Goal: Ask a question

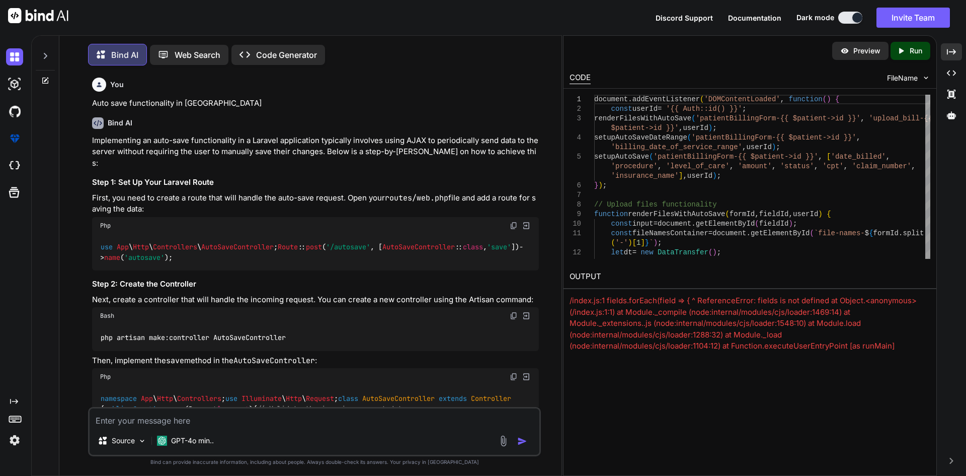
scroll to position [52805, 0]
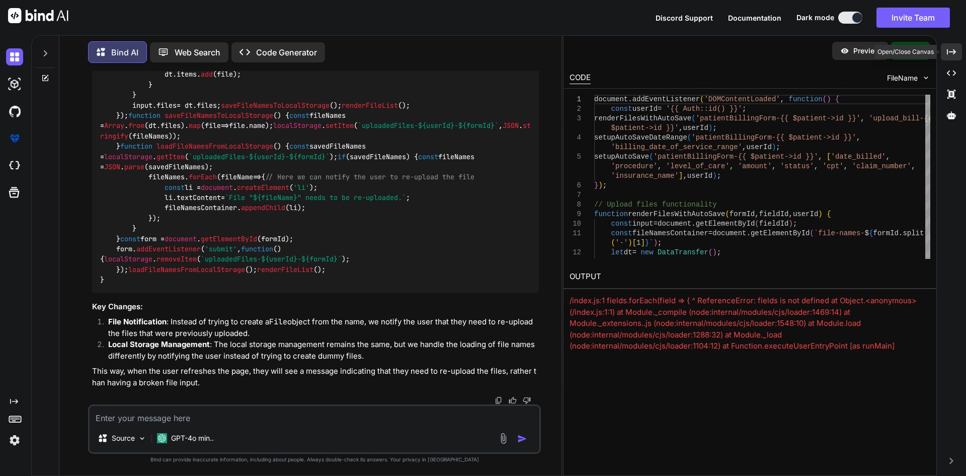
drag, startPoint x: 951, startPoint y: 56, endPoint x: 531, endPoint y: 171, distance: 434.5
click at [951, 56] on div "Created with Pixso." at bounding box center [951, 51] width 21 height 17
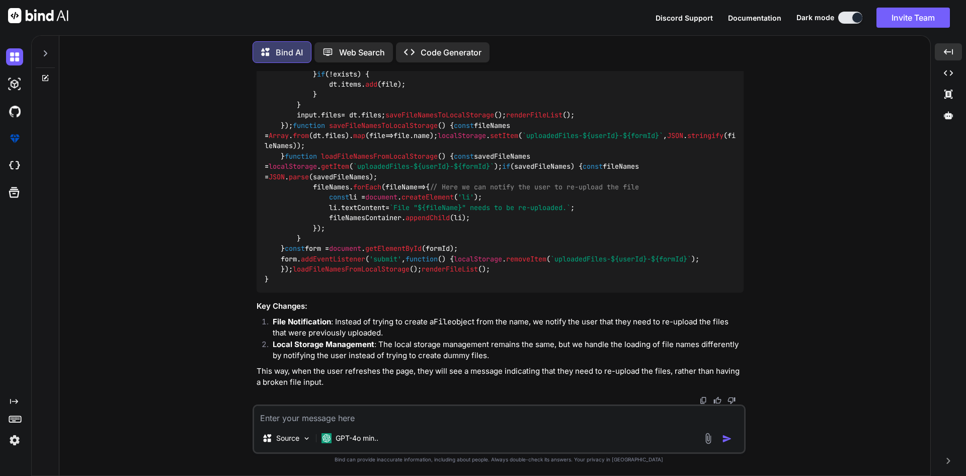
scroll to position [50716, 0]
drag, startPoint x: 266, startPoint y: 218, endPoint x: 284, endPoint y: 277, distance: 61.6
copy code "document . addEventListener ( 'DOMContentLoaded' , function ( ) { const userId …"
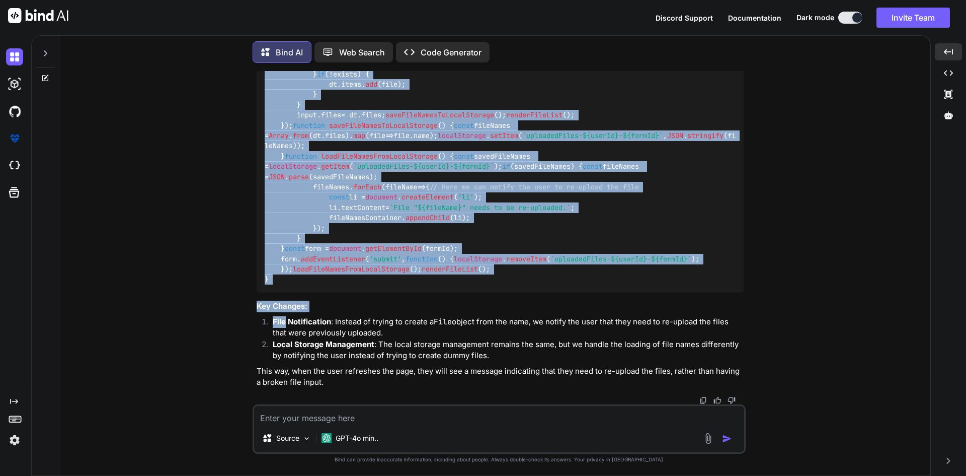
scroll to position [51772, 0]
drag, startPoint x: 265, startPoint y: 148, endPoint x: 309, endPoint y: 281, distance: 140.4
copy code "// Upload files functionality function renderFilesWithAutoSave ( formId, fieldI…"
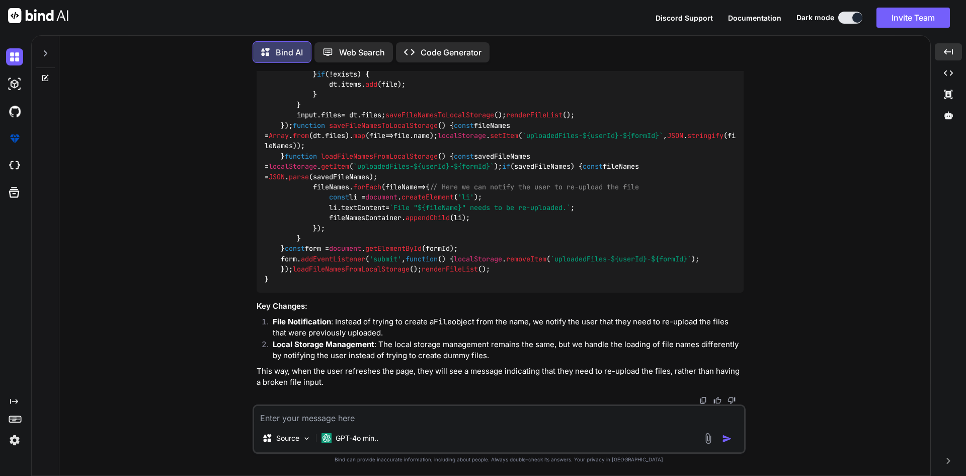
click at [427, 413] on textarea at bounding box center [499, 415] width 490 height 18
paste textarea "// Upload files functionality function renderFilesWithAutoSave(formId, fieldId,…"
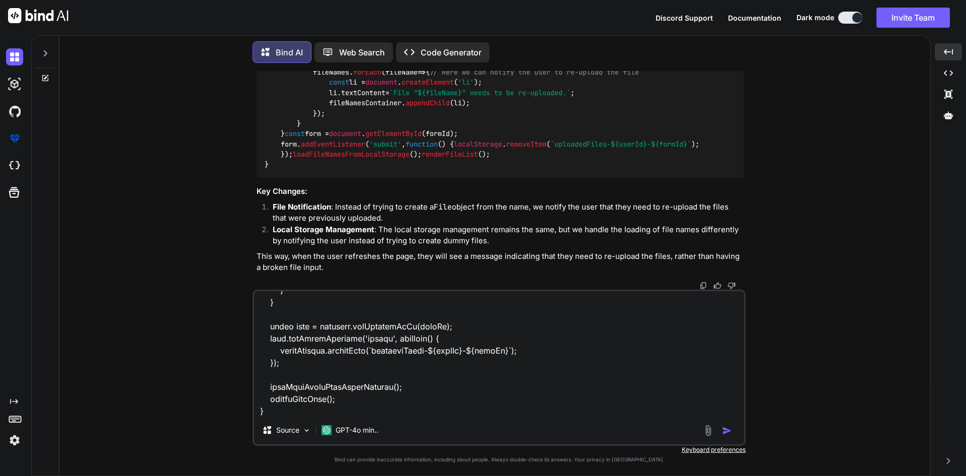
scroll to position [1148, 0]
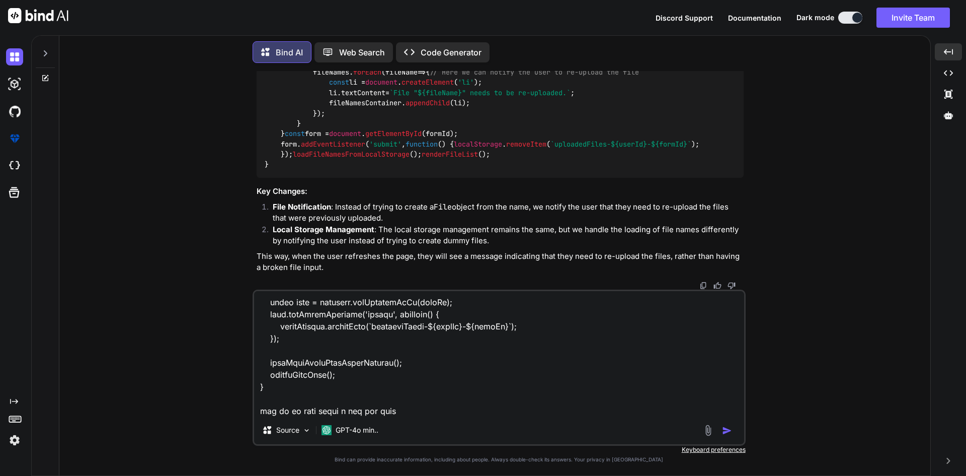
click at [427, 413] on textarea at bounding box center [499, 353] width 490 height 125
click at [418, 413] on textarea at bounding box center [499, 353] width 490 height 125
click at [306, 363] on textarea at bounding box center [499, 353] width 490 height 125
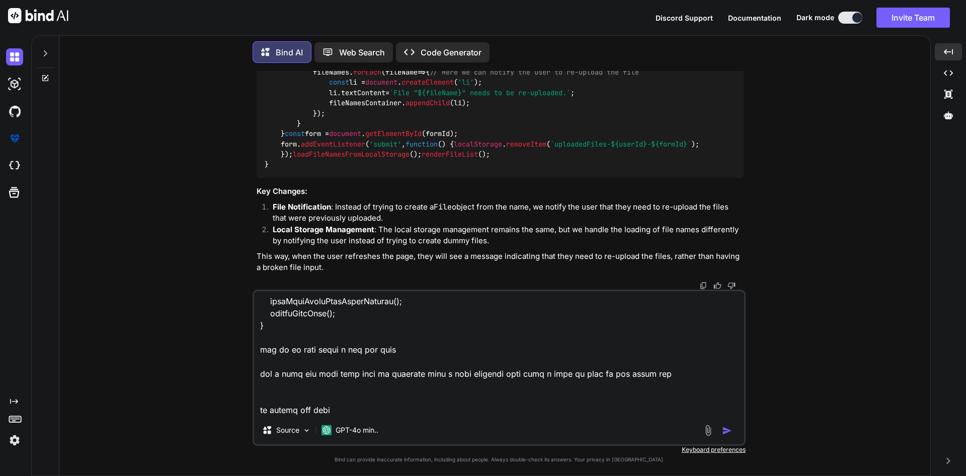
type textarea "// Upload files functionality function renderFilesWithAutoSave(formId, fieldId,…"
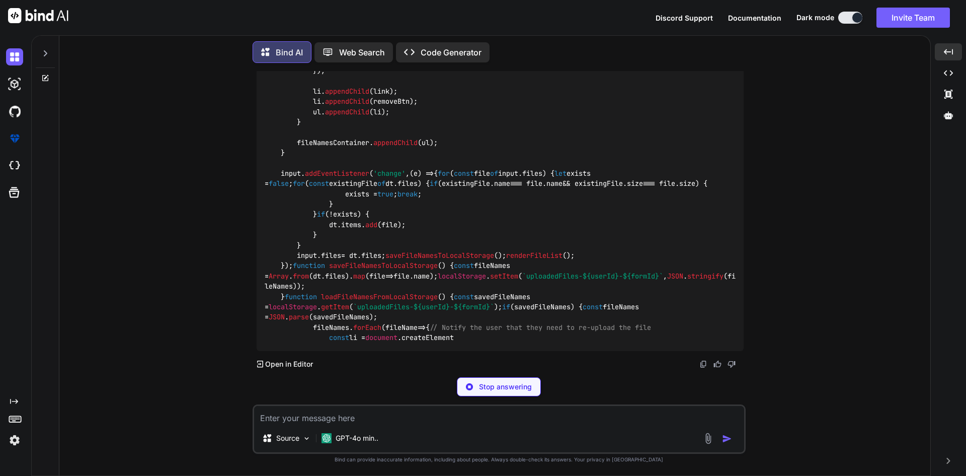
scroll to position [52307, 0]
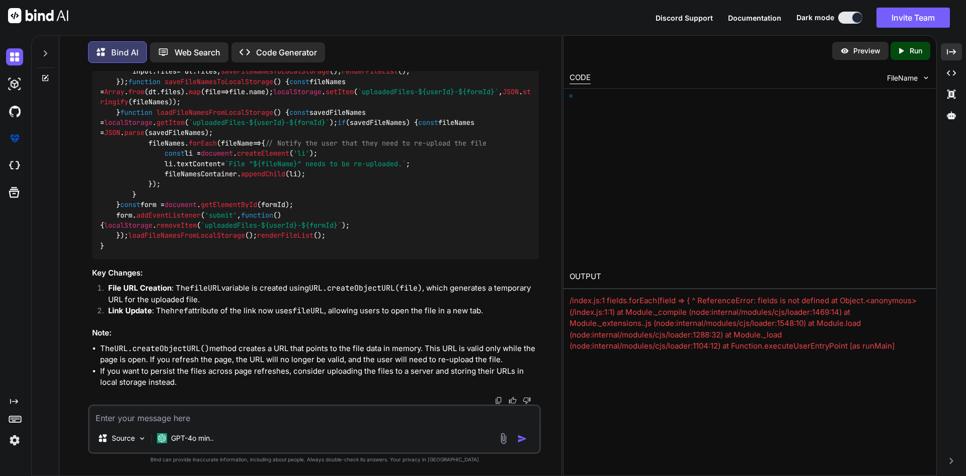
scroll to position [53339, 0]
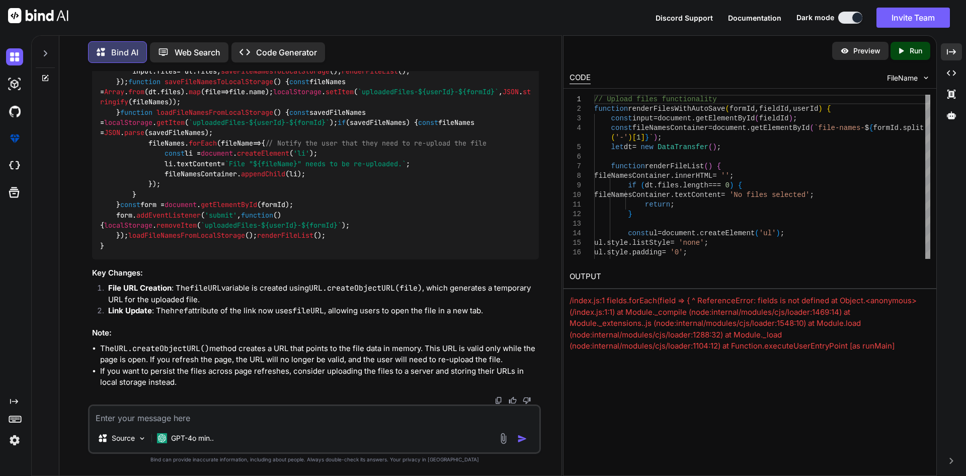
click at [222, 426] on div "Source GPT-4o min.." at bounding box center [314, 428] width 453 height 49
click at [218, 417] on textarea at bounding box center [315, 415] width 450 height 18
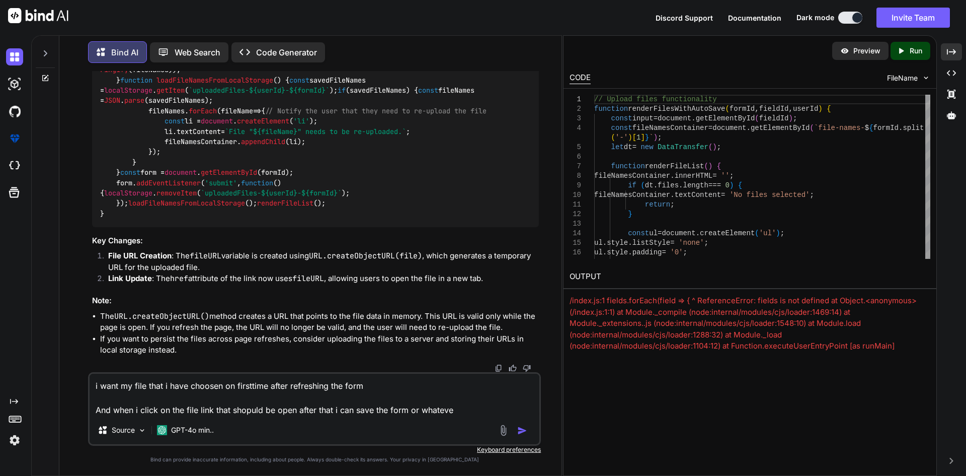
type textarea "i want my file that i have choosen on firsttime after refreshing the form And w…"
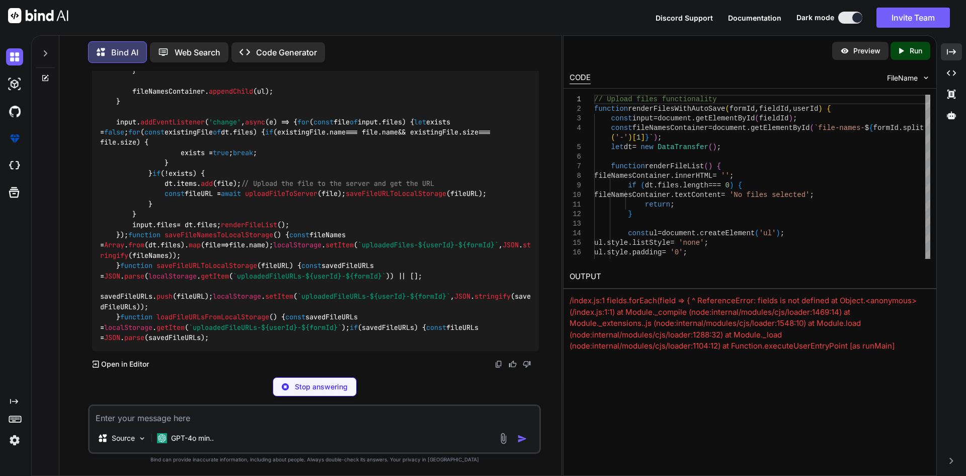
scroll to position [55027, 0]
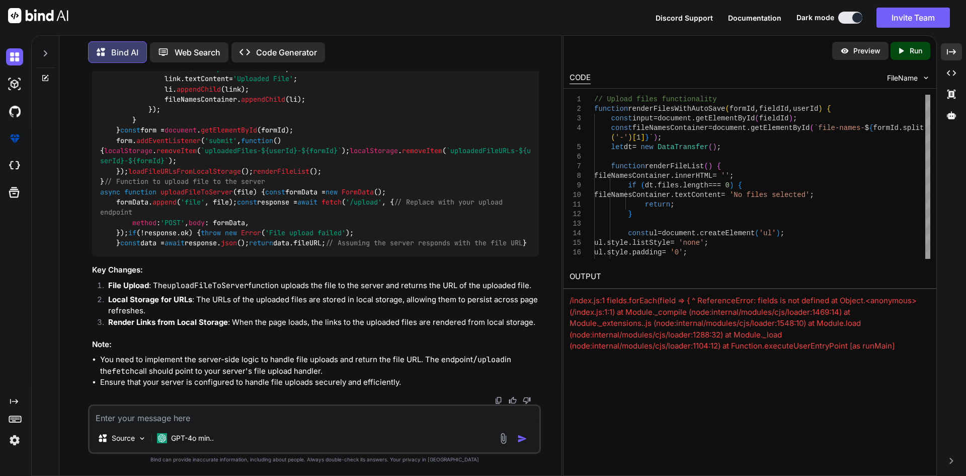
scroll to position [54832, 0]
drag, startPoint x: 514, startPoint y: 344, endPoint x: 514, endPoint y: 333, distance: 10.6
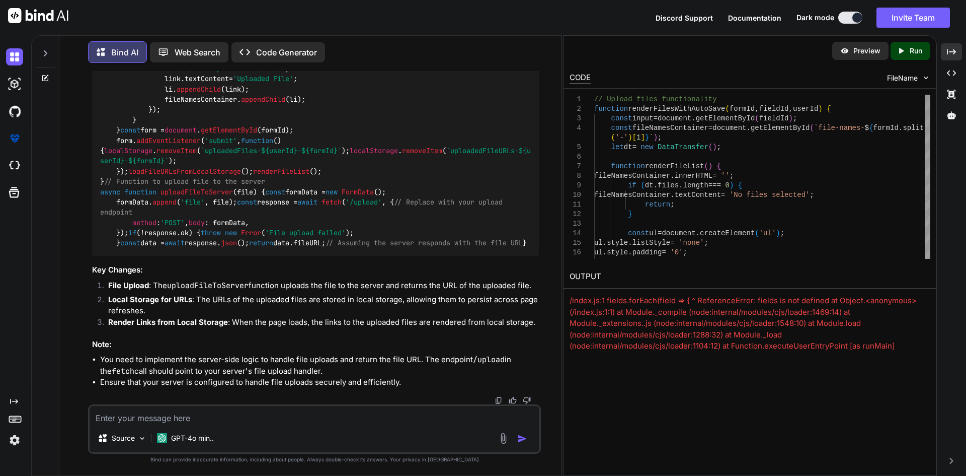
scroll to position [56350, 0]
click at [401, 432] on div "Source GPT-4o min.." at bounding box center [315, 440] width 450 height 24
click at [289, 408] on textarea at bounding box center [315, 415] width 450 height 18
paste textarea "Upload Patient Billinvoice_patient_18 (2).pdf No files selected"
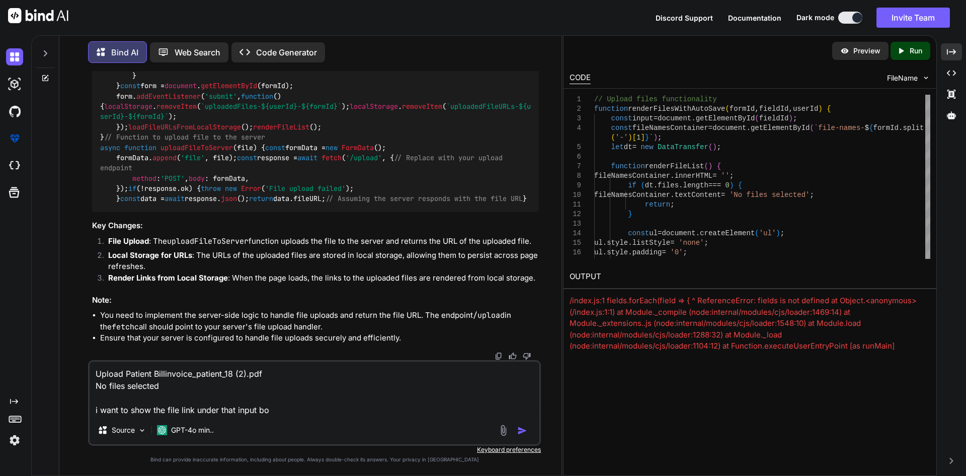
type textarea "Upload Patient Billinvoice_patient_18 (2).pdf No files selected i want to show …"
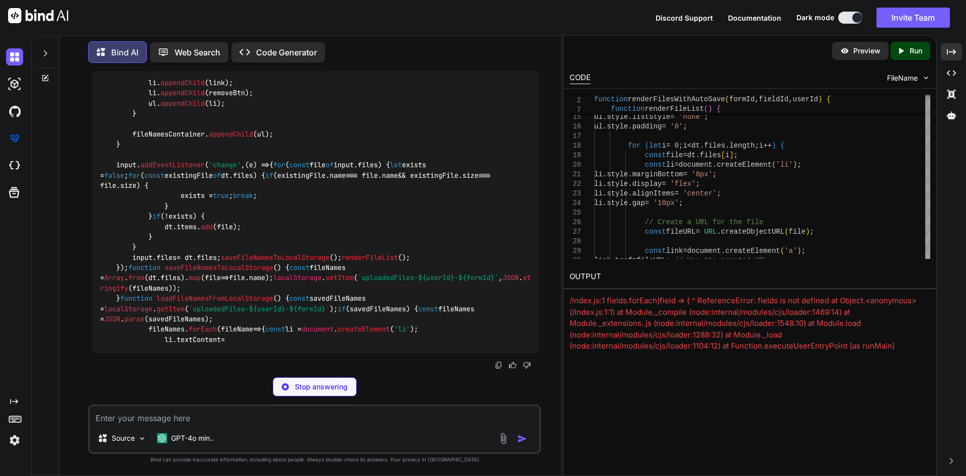
scroll to position [56992, 0]
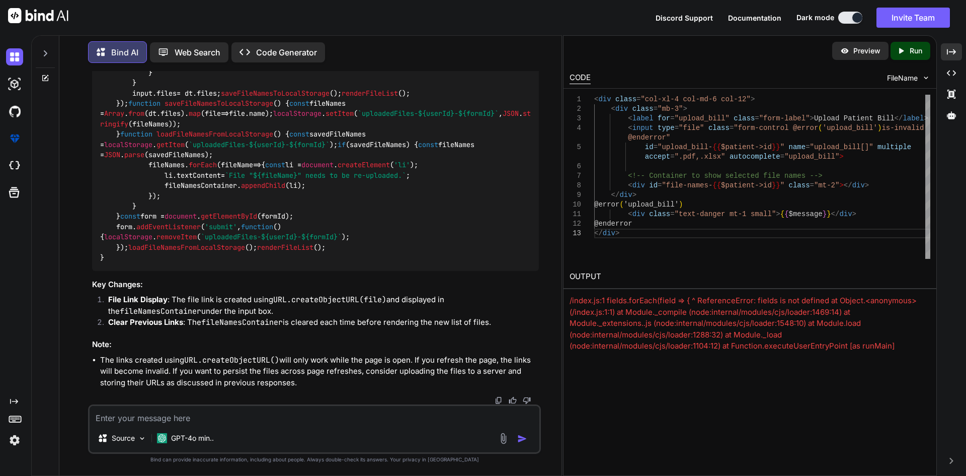
scroll to position [56969, 0]
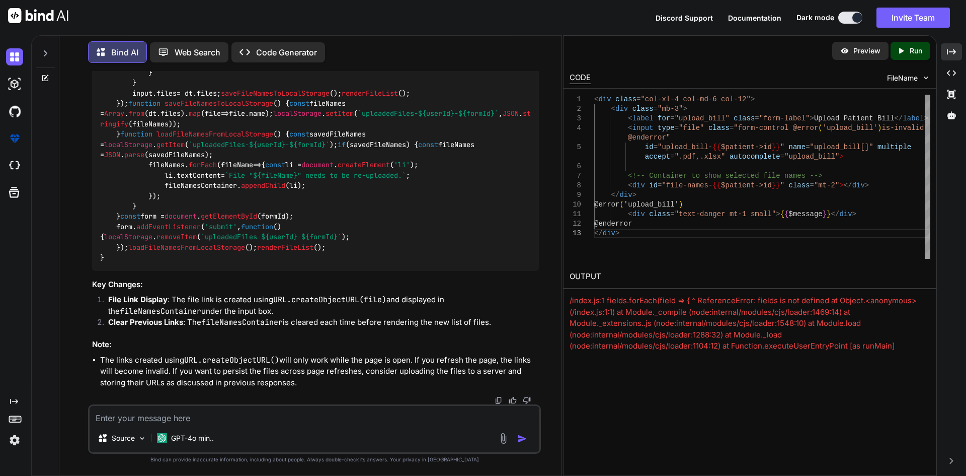
click at [371, 420] on textarea at bounding box center [315, 415] width 450 height 18
paste textarea "// Upload files functionality function renderFilesWithAutoSave(formId, fieldId,…"
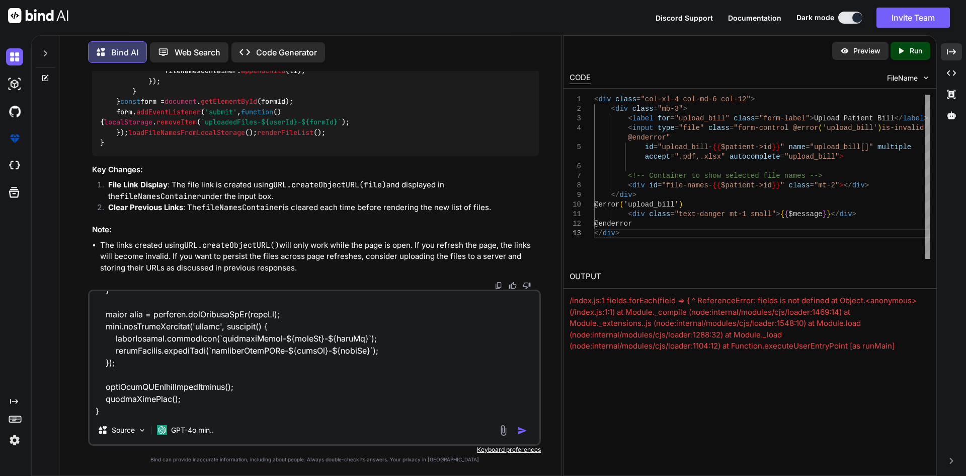
scroll to position [1355, 0]
click at [238, 405] on textarea at bounding box center [315, 353] width 450 height 125
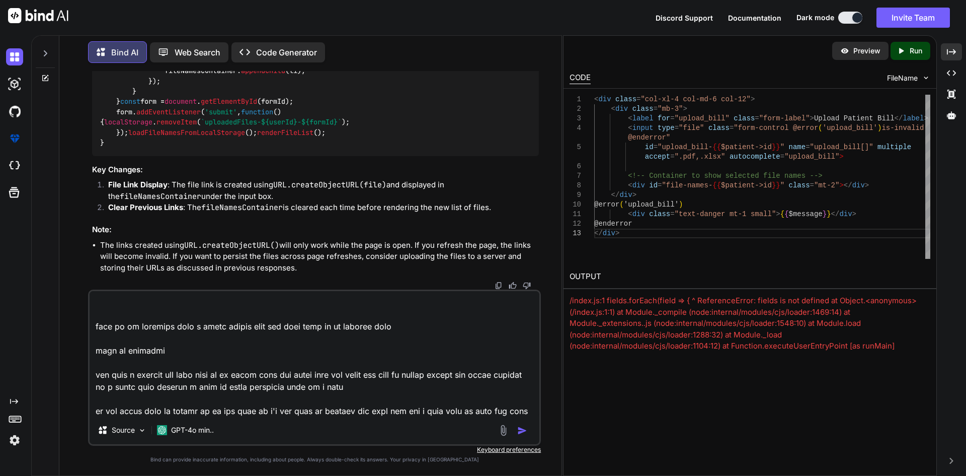
scroll to position [1475, 0]
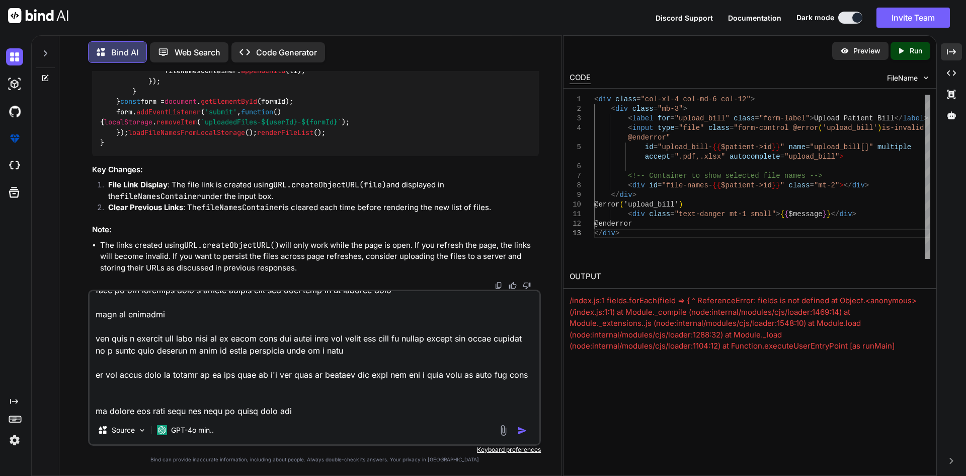
type textarea "// Upload files functionality function renderFilesWithAutoSave(formId, fieldId,…"
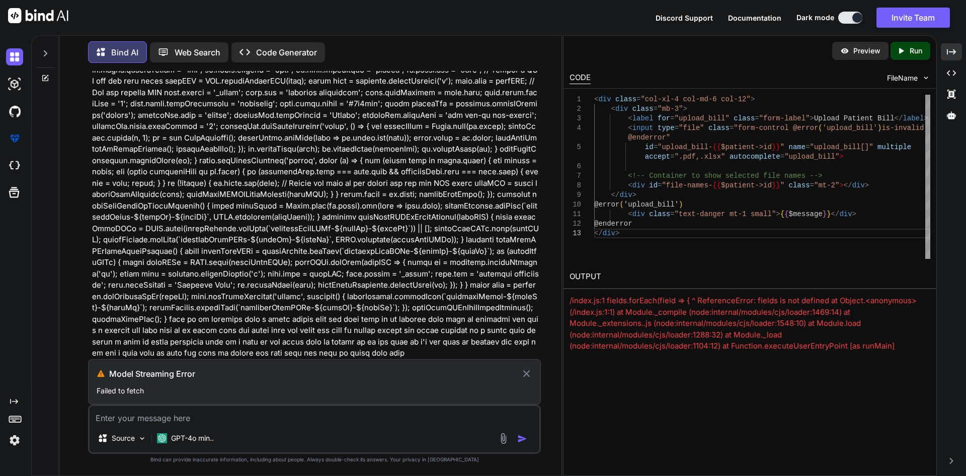
scroll to position [56769, 0]
click at [951, 50] on icon "Created with Pixso." at bounding box center [951, 51] width 9 height 9
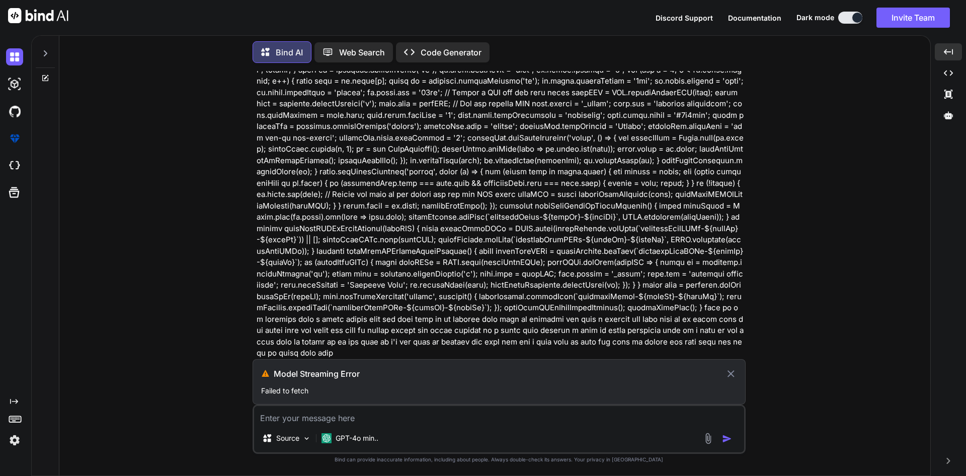
scroll to position [57265, 0]
click at [729, 373] on icon at bounding box center [731, 373] width 12 height 12
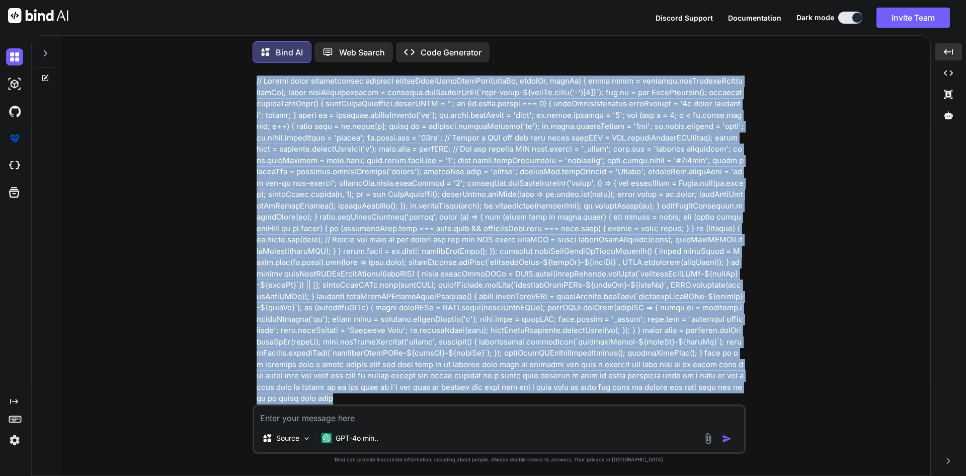
drag, startPoint x: 258, startPoint y: 102, endPoint x: 705, endPoint y: 397, distance: 535.1
click at [705, 397] on p at bounding box center [500, 239] width 487 height 329
copy p "// Upload files functionality function renderFilesWithAutoSave(formId, fieldId,…"
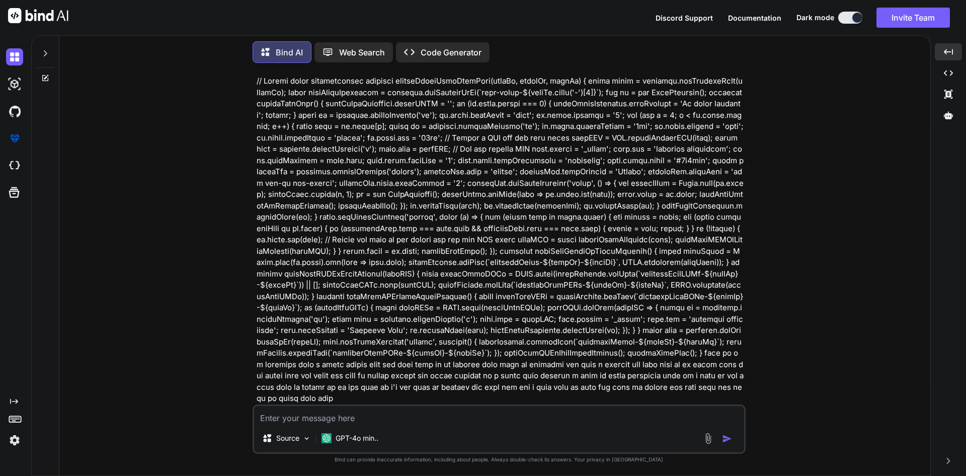
click at [522, 417] on textarea at bounding box center [499, 415] width 490 height 18
paste textarea "// Upload files functionality function renderFilesWithAutoSave(formId, fieldId,…"
type textarea "// Upload files functionality function renderFilesWithAutoSave(formId, fieldId,…"
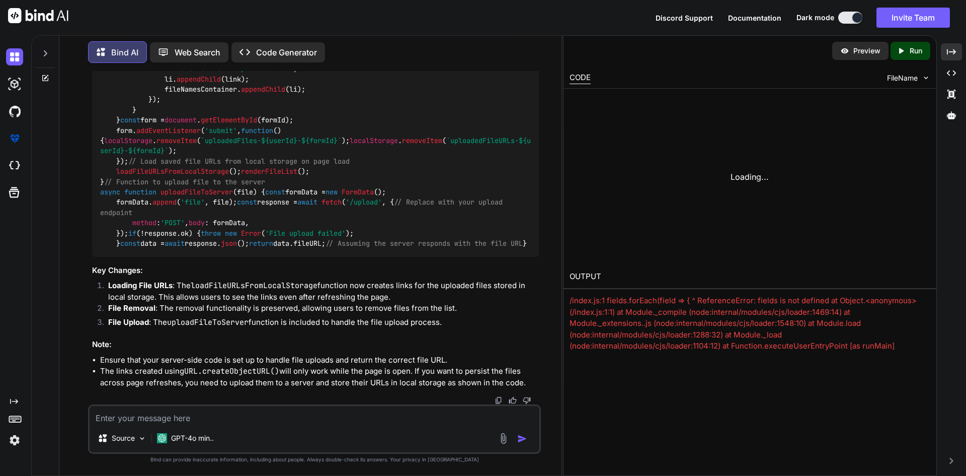
scroll to position [59092, 0]
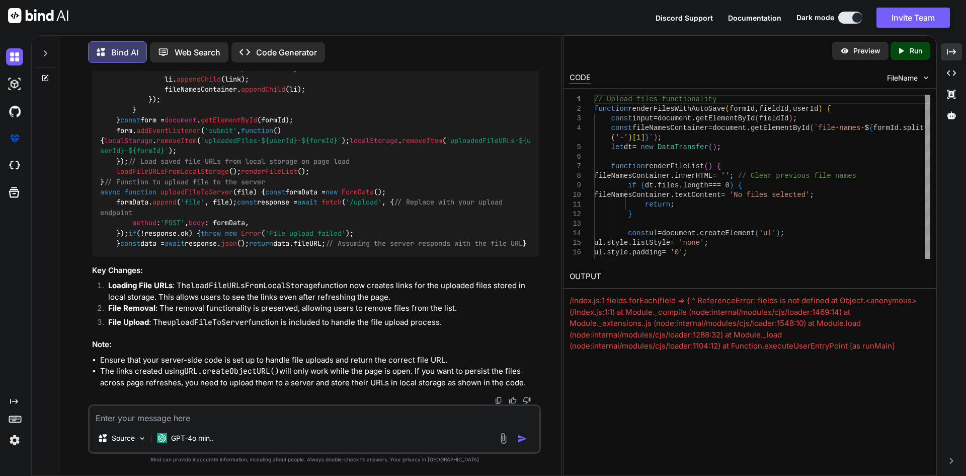
click at [380, 424] on div "Source GPT-4o min.." at bounding box center [314, 428] width 453 height 49
click at [313, 415] on textarea at bounding box center [315, 415] width 450 height 18
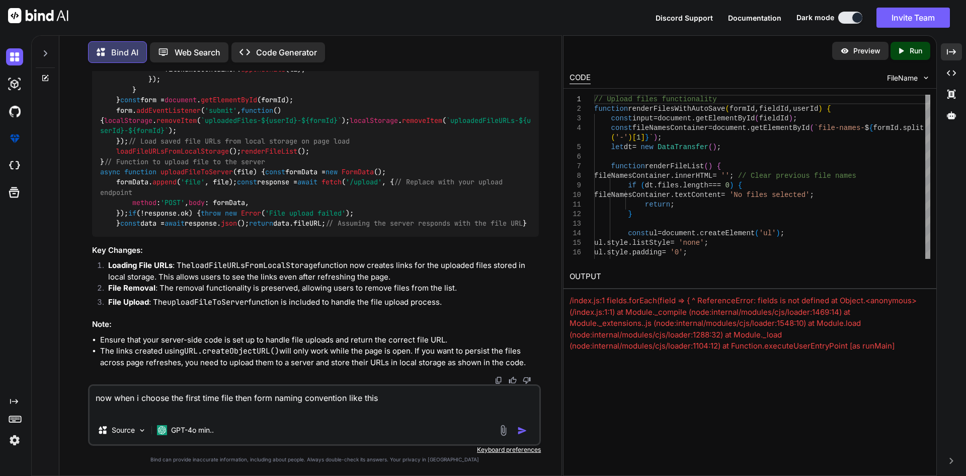
paste textarea "c3191e04-08d6-436c-8c11-461d0b719463"
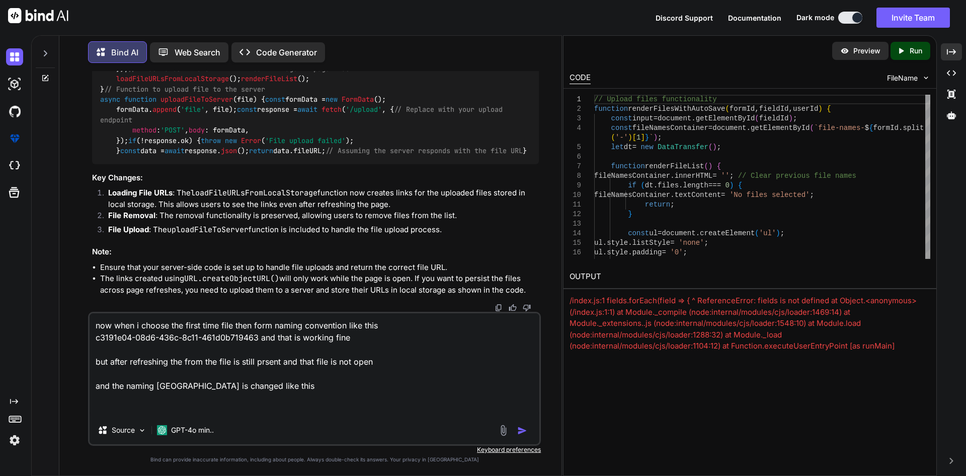
paste textarea "98af46dc-bc34-49aa-a556-ba119db1f1ff"
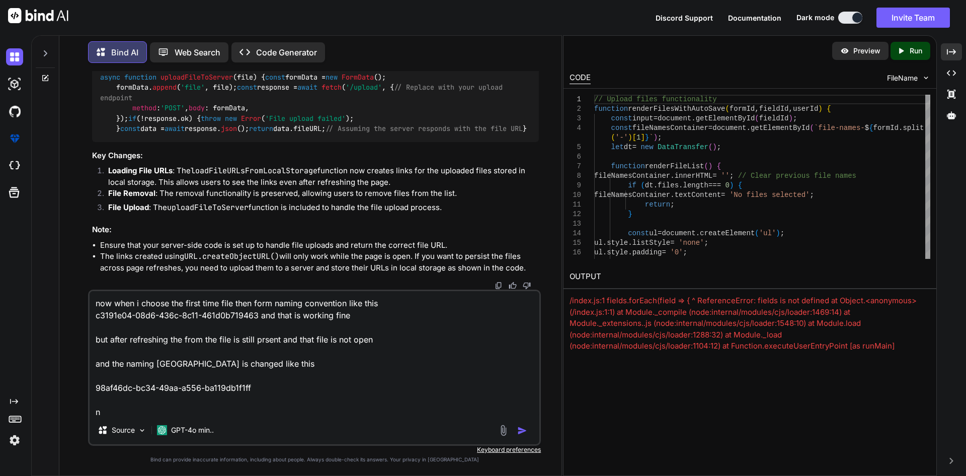
scroll to position [1, 0]
type textarea "now when i choose the first time file then form naming convention like this c31…"
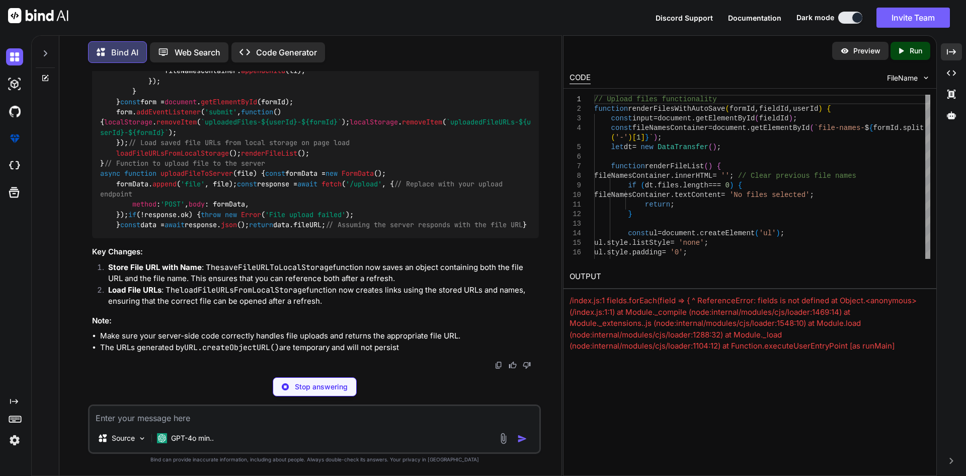
scroll to position [60687, 0]
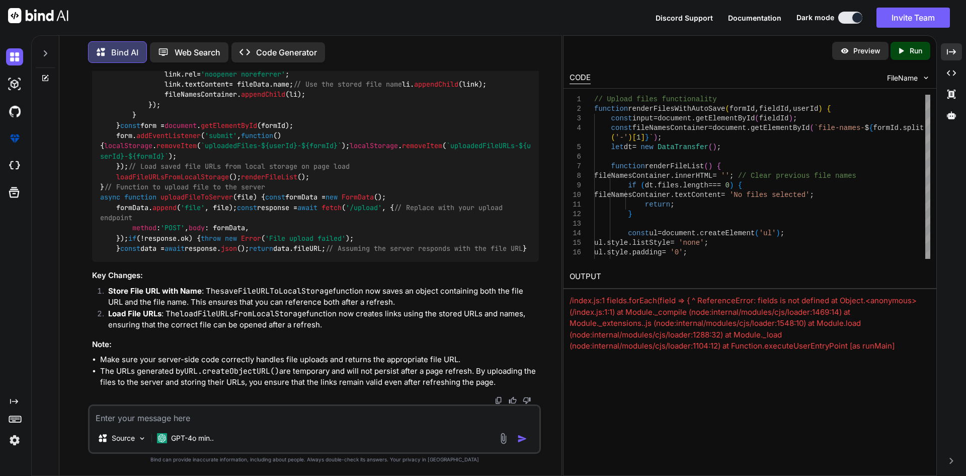
click at [256, 416] on textarea at bounding box center [315, 415] width 450 height 18
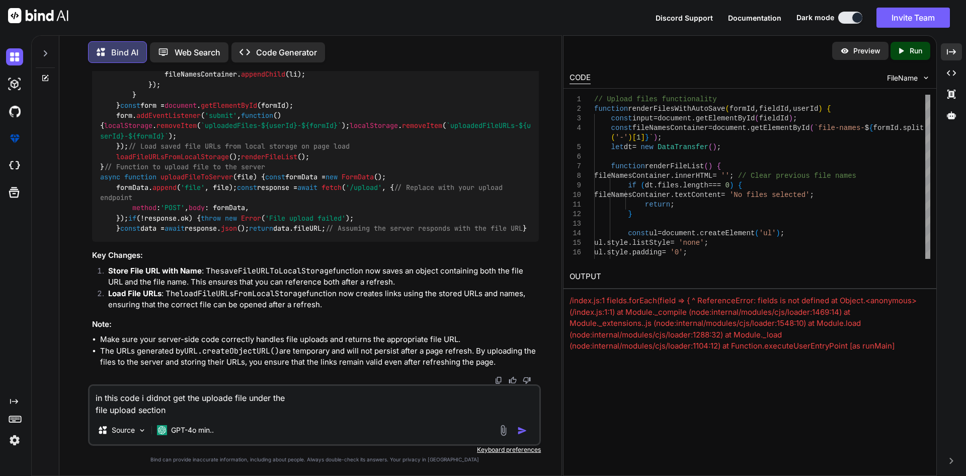
type textarea "in this code i didnot get the uploade file under the file upload section"
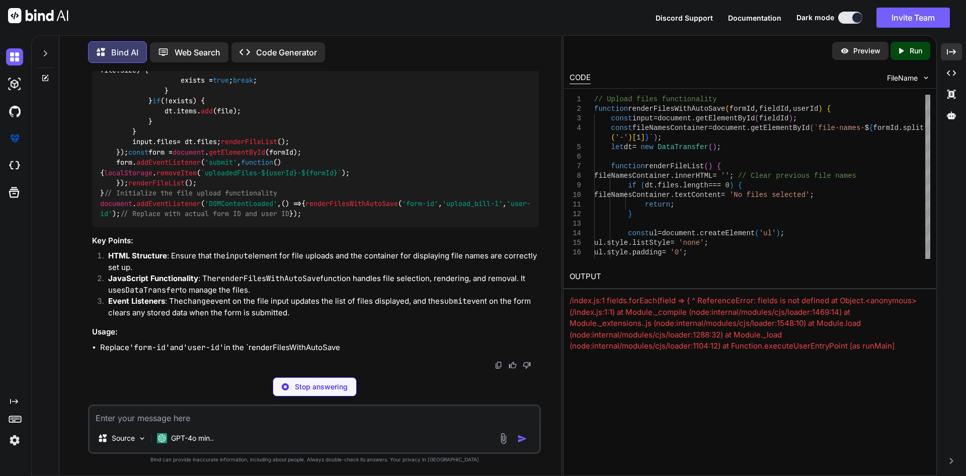
scroll to position [62815, 0]
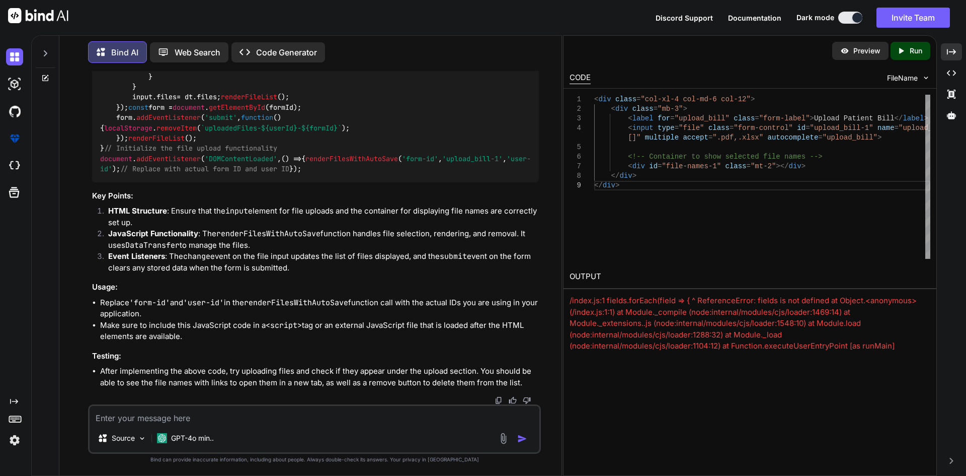
click at [317, 408] on textarea at bounding box center [315, 415] width 450 height 18
type textarea "v"
paste textarea "// when form have the ids for the each patient function setupAutoSave(formId, f…"
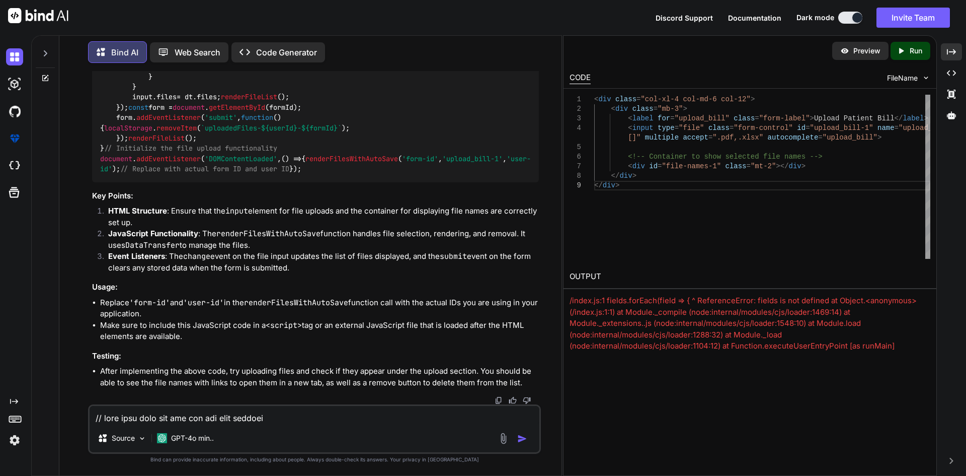
scroll to position [363, 0]
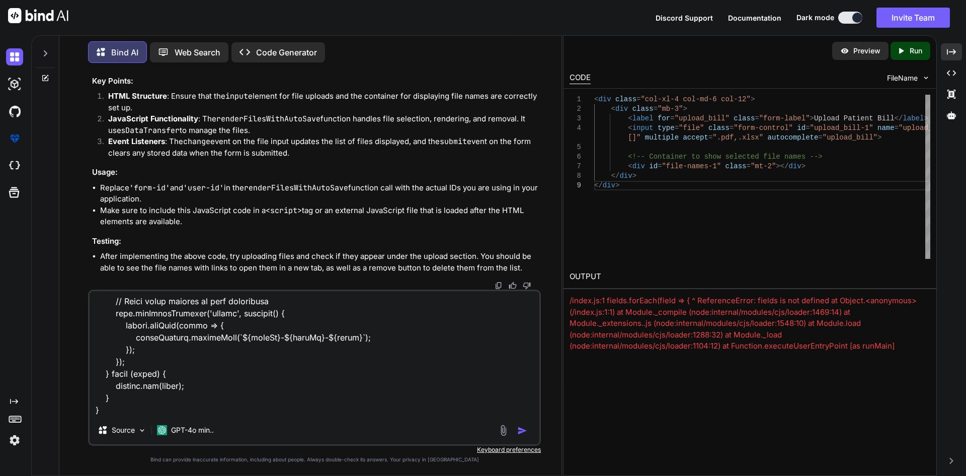
click at [238, 391] on textarea at bounding box center [315, 353] width 450 height 125
click at [224, 396] on textarea at bounding box center [315, 353] width 450 height 125
paste textarea "// Upload files functionality function renderFilesWithAutoSave(formId, fieldId,…"
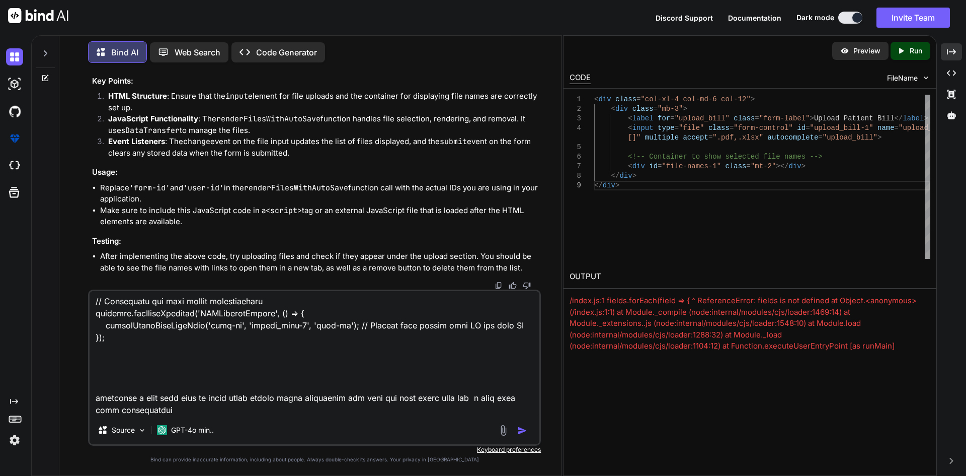
scroll to position [1559, 0]
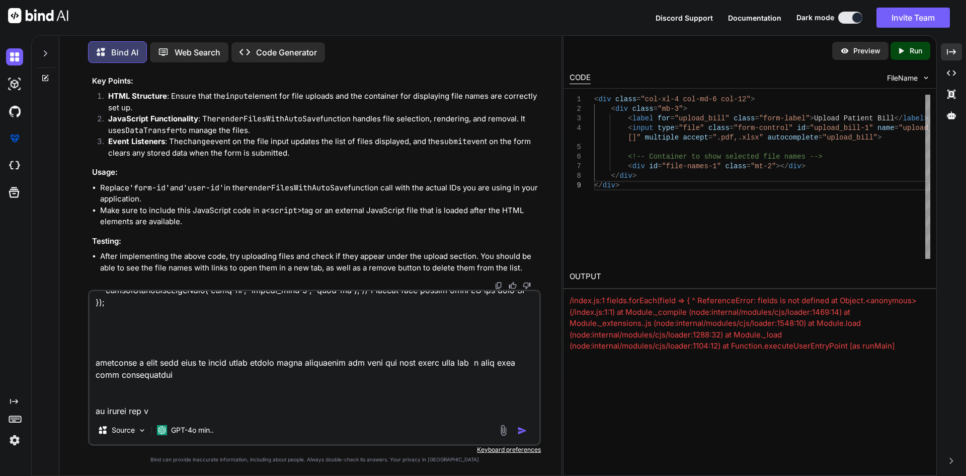
type textarea "// when form have the ids for the each patient function setupAutoSave(formId, f…"
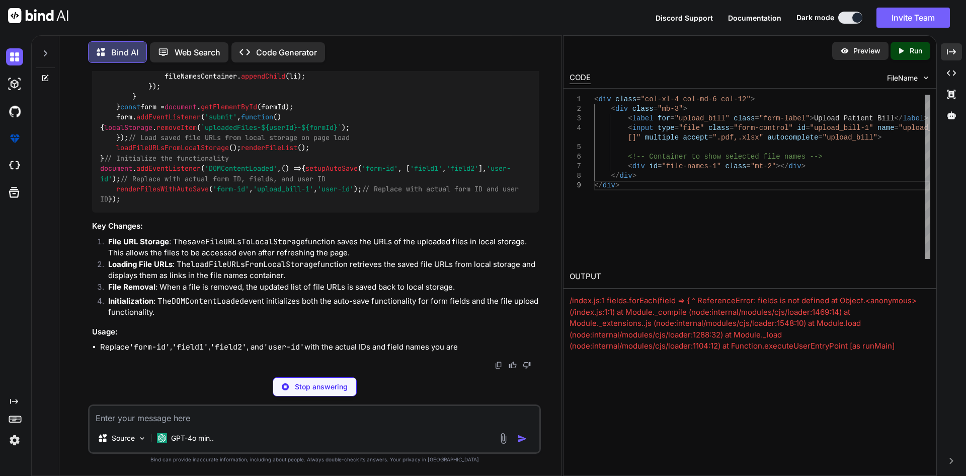
scroll to position [64345, 0]
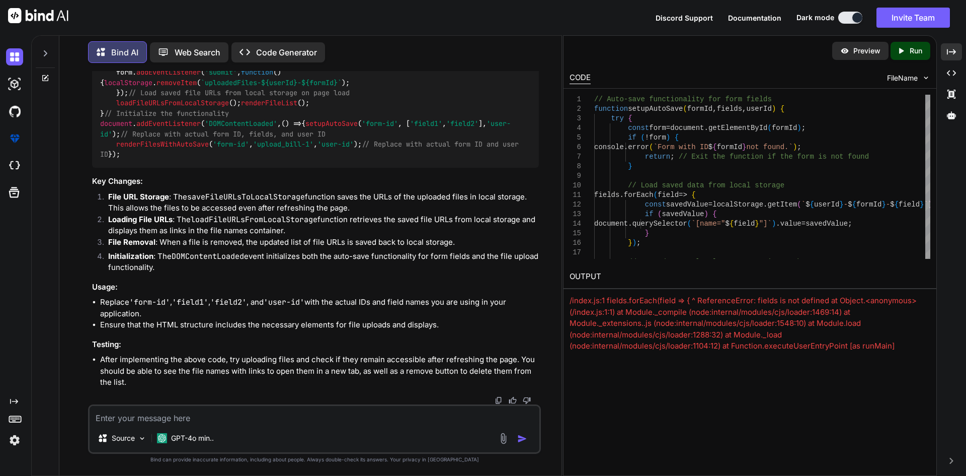
click at [389, 419] on textarea at bounding box center [315, 415] width 450 height 18
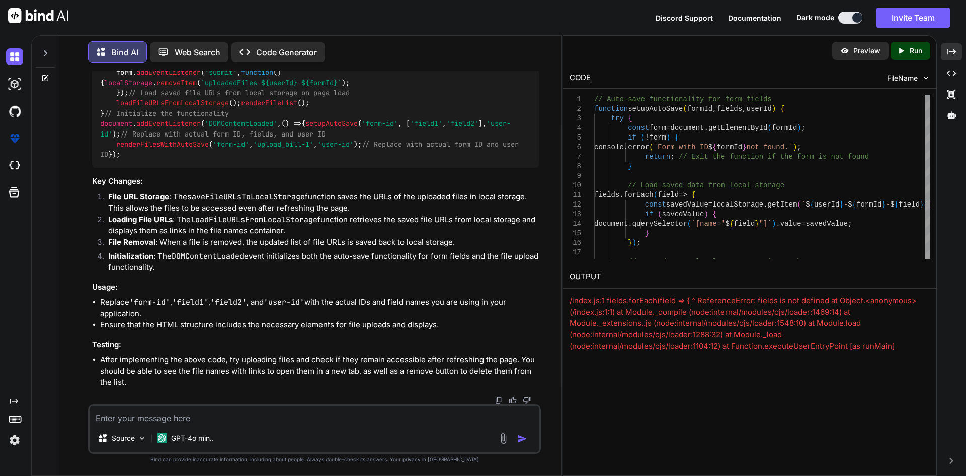
paste textarea "// Auto-save functionality for form fields function setupAutoSave(formId, field…"
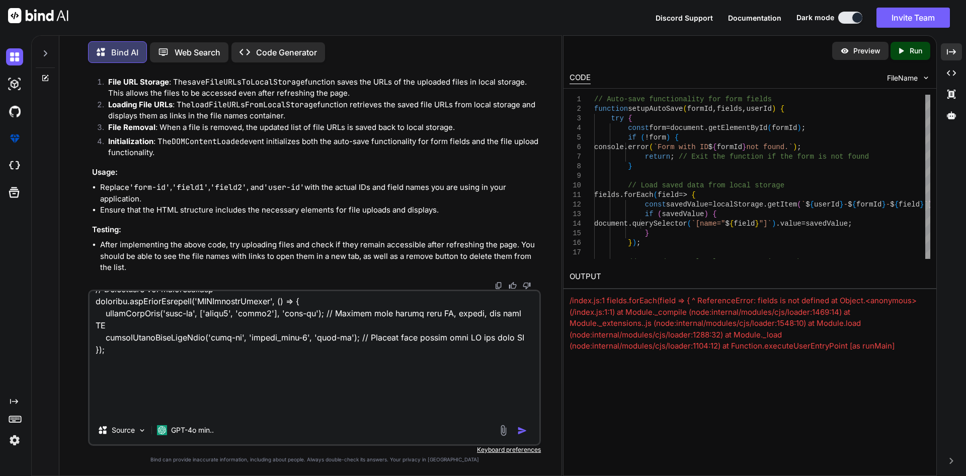
scroll to position [1861, 0]
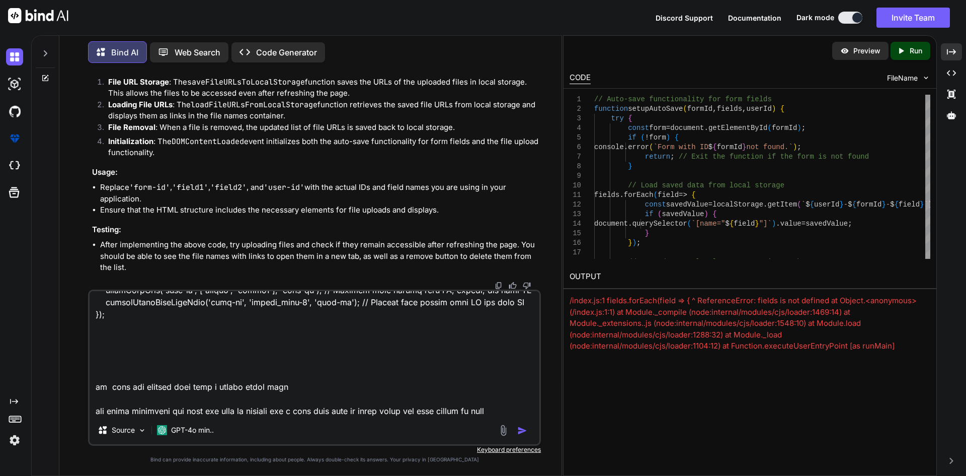
type textarea "// Auto-save functionality for form fields function setupAutoSave(formId, field…"
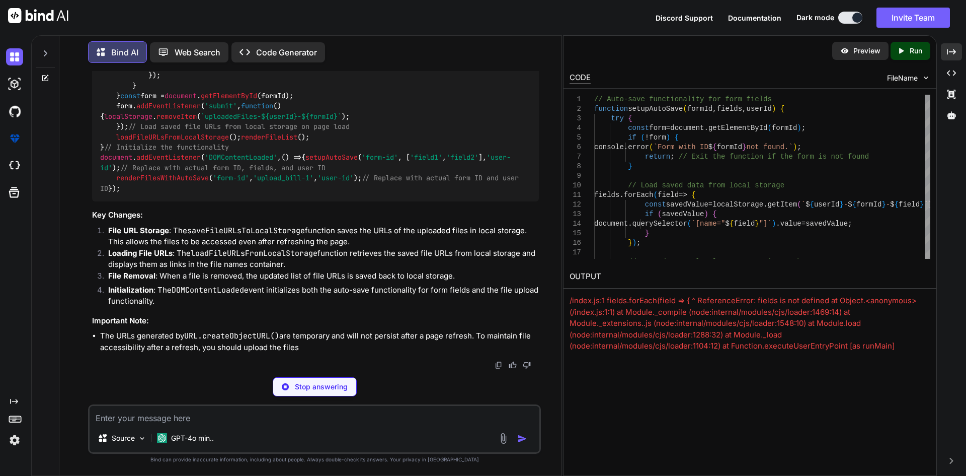
scroll to position [66879, 0]
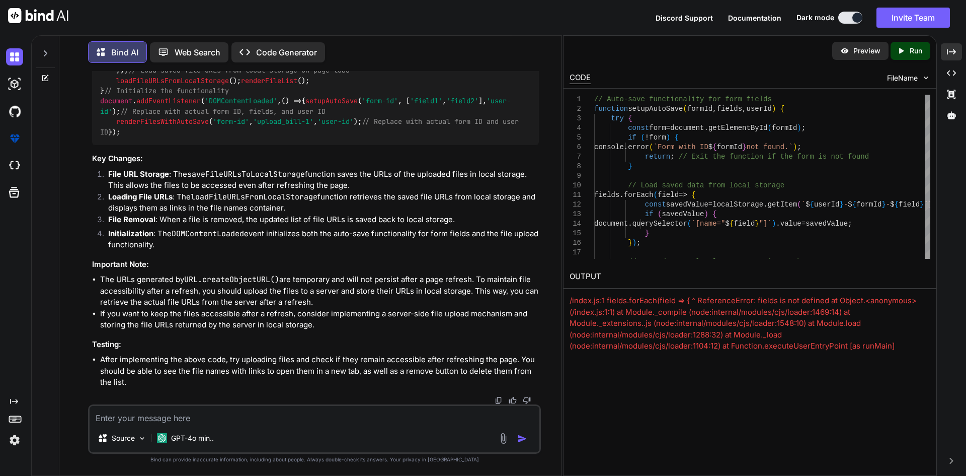
scroll to position [67382, 0]
click at [946, 54] on div "Created with Pixso." at bounding box center [951, 51] width 21 height 17
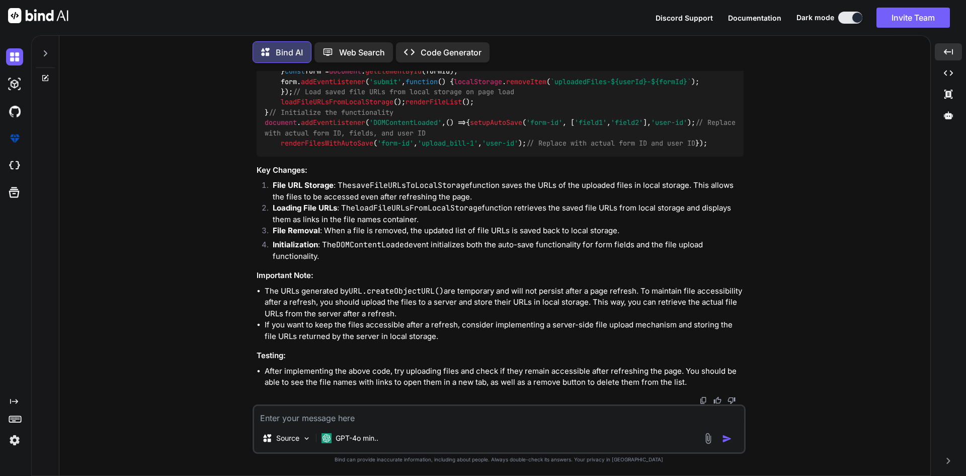
scroll to position [66823, 0]
click at [272, 417] on textarea at bounding box center [499, 415] width 490 height 18
type textarea "reset previous chats"
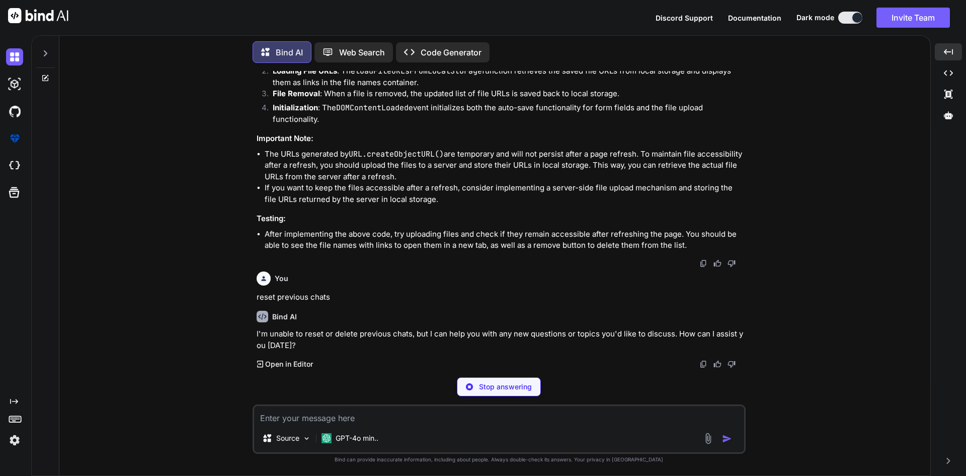
scroll to position [67254, 0]
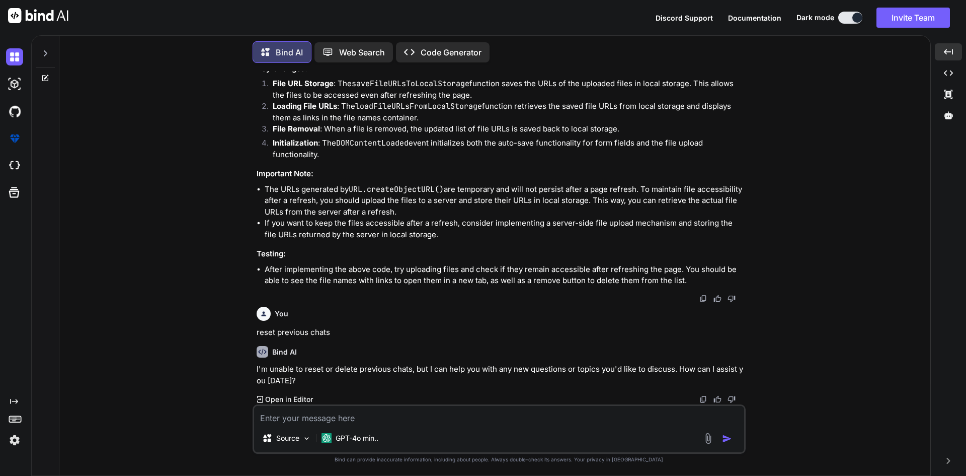
click at [45, 75] on icon at bounding box center [46, 76] width 5 height 5
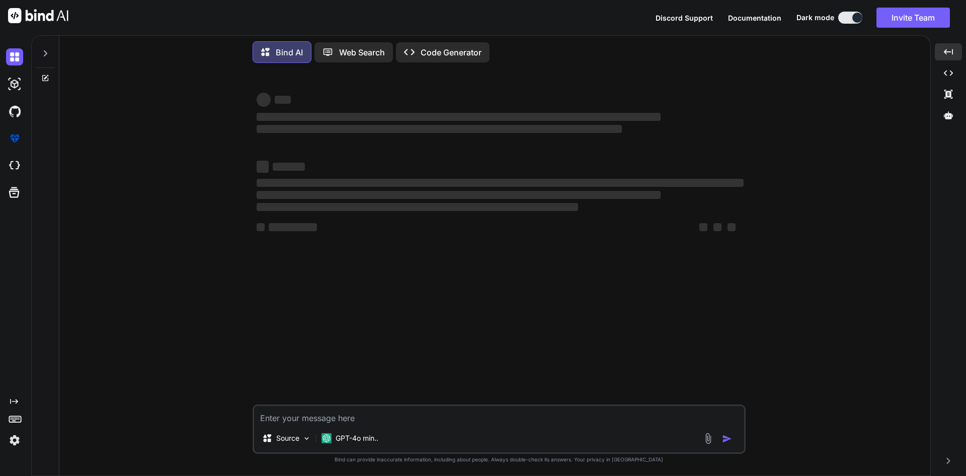
scroll to position [0, 0]
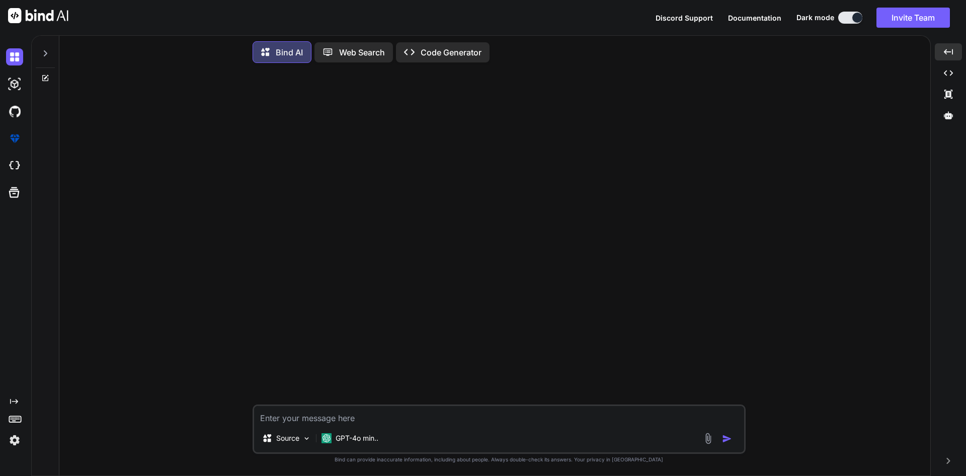
click at [324, 419] on textarea at bounding box center [499, 415] width 490 height 18
click at [307, 419] on textarea at bounding box center [499, 415] width 490 height 18
paste textarea "function renderFilesWithAutoSave(formId, fieldId, userId) { const input = docum…"
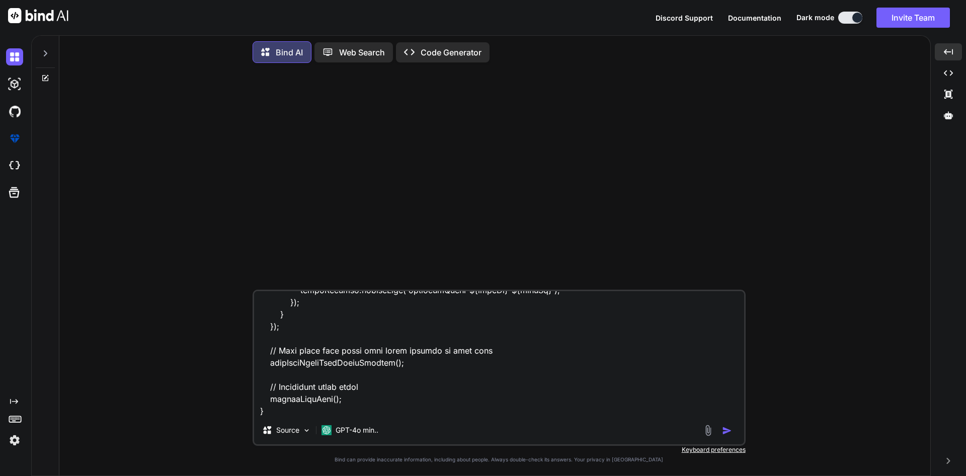
scroll to position [1378, 0]
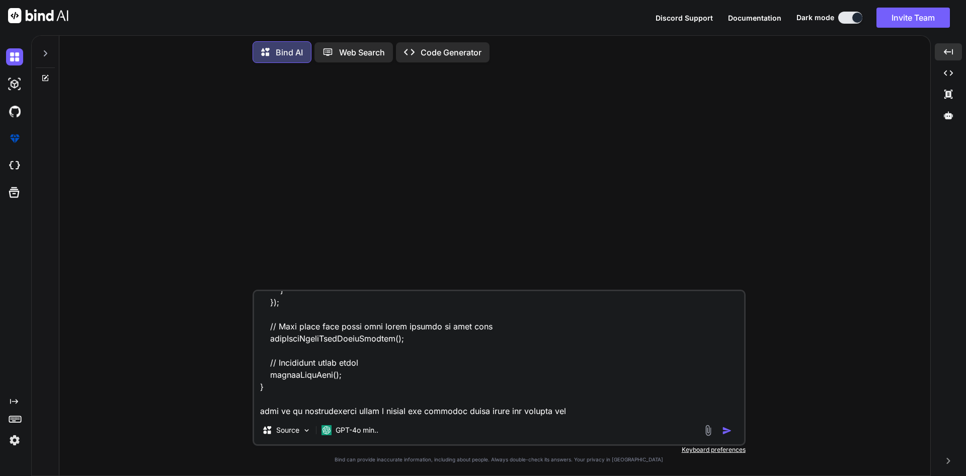
type textarea "function renderFilesWithAutoSave(formId, fieldId, userId) { const input = docum…"
click at [321, 394] on textarea at bounding box center [499, 353] width 490 height 125
click at [298, 381] on textarea at bounding box center [499, 353] width 490 height 125
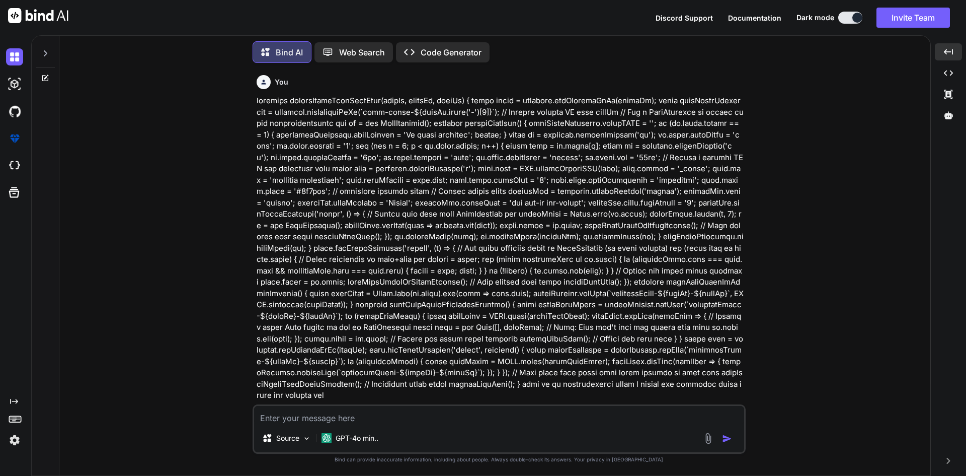
scroll to position [0, 0]
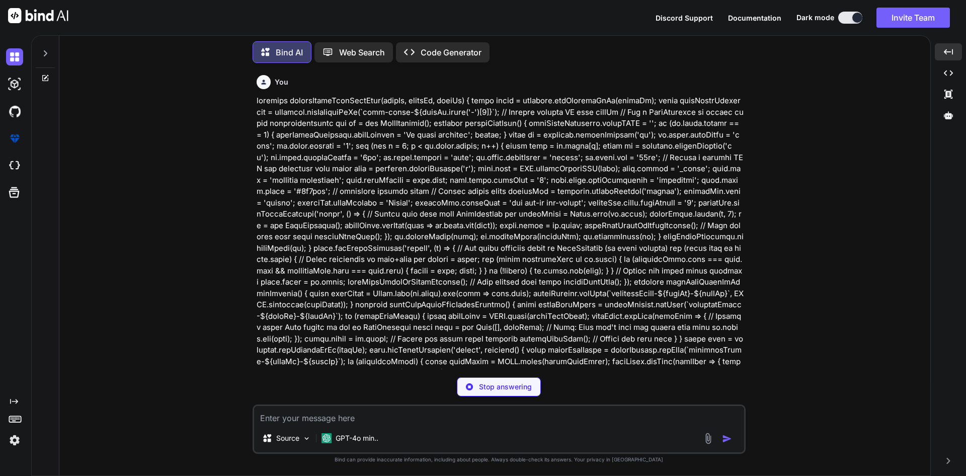
click at [43, 76] on icon at bounding box center [45, 78] width 6 height 6
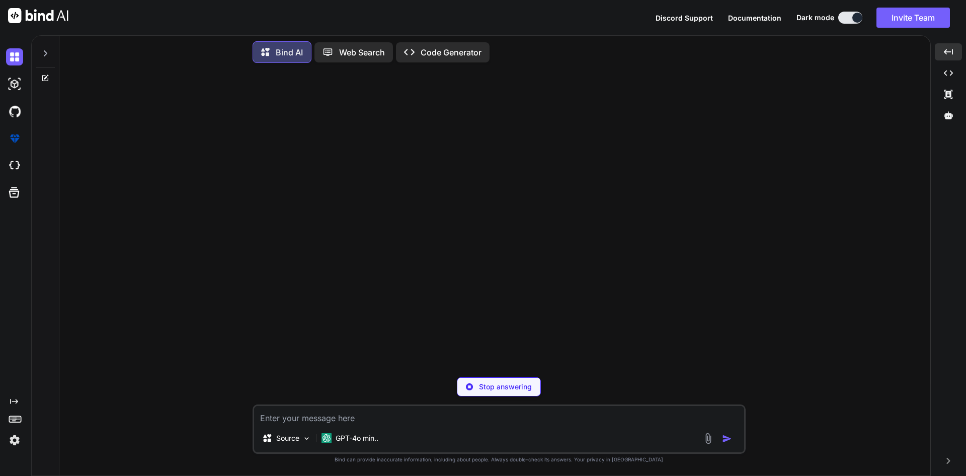
click at [491, 388] on p "Stop answering" at bounding box center [505, 386] width 53 height 10
click at [319, 416] on textarea at bounding box center [499, 415] width 490 height 18
click at [380, 414] on textarea at bounding box center [499, 415] width 490 height 18
paste textarea "<div class="mb-3"> <label for="upload_bill" class="form-label">Upload Patient B…"
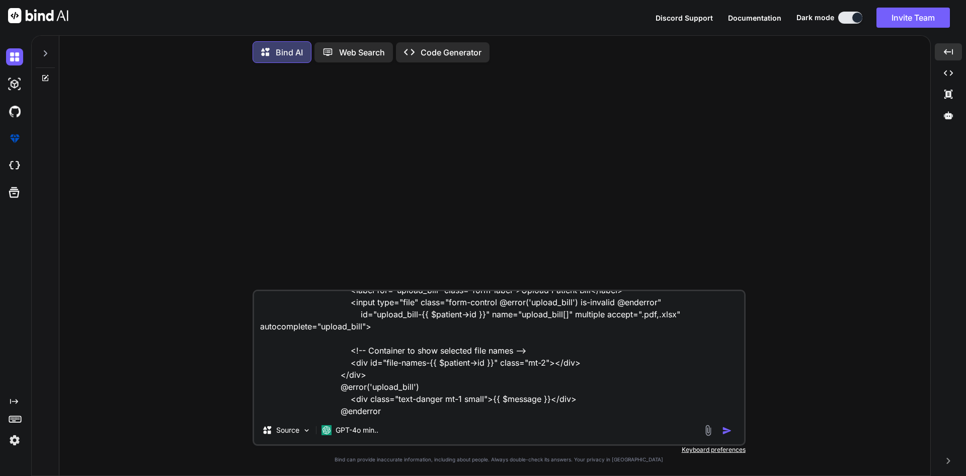
scroll to position [49, 0]
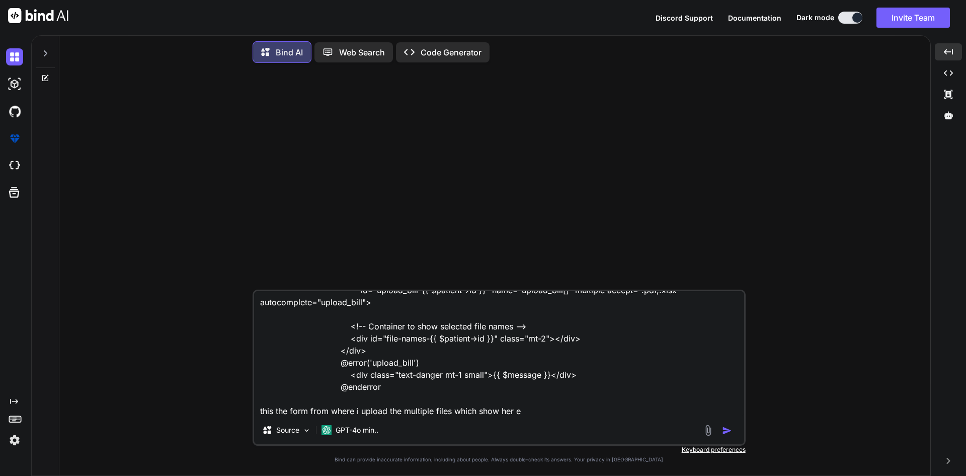
drag, startPoint x: 341, startPoint y: 336, endPoint x: 575, endPoint y: 340, distance: 234.6
click at [575, 340] on textarea "<div class="mb-3"> <label for="upload_bill" class="form-label">Upload Patient B…" at bounding box center [499, 353] width 490 height 125
click at [516, 413] on textarea "<div class="mb-3"> <label for="upload_bill" class="form-label">Upload Patient B…" at bounding box center [499, 353] width 490 height 125
click at [548, 408] on textarea "<div class="mb-3"> <label for="upload_bill" class="form-label">Upload Patient B…" at bounding box center [499, 353] width 490 height 125
paste textarea "<div id="file-names-{{ $patient->id }}" class="mt-2"></div>"
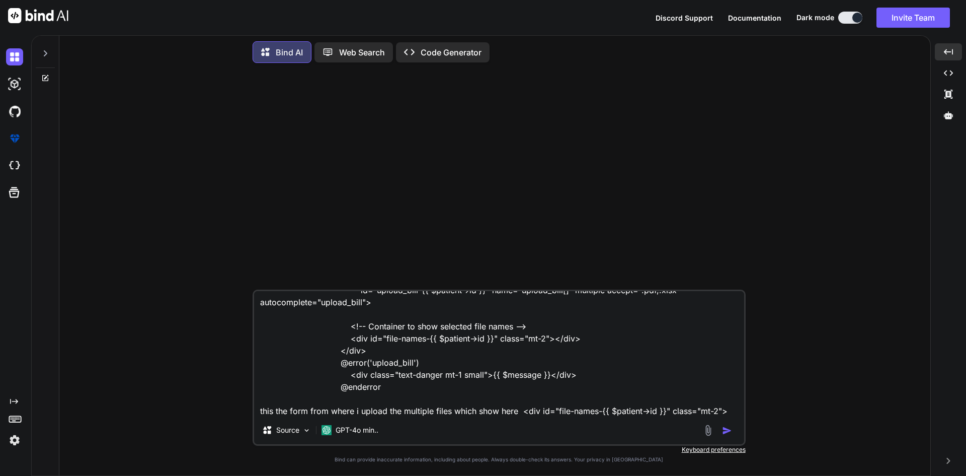
scroll to position [61, 0]
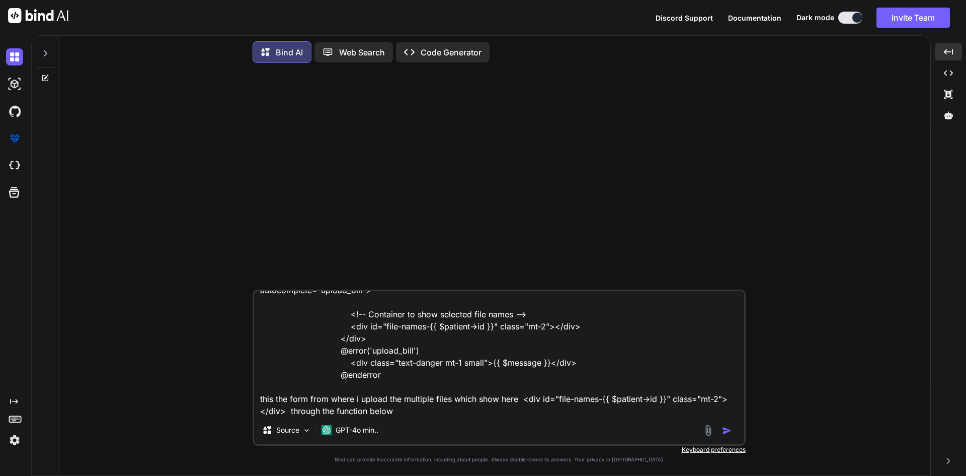
type textarea "<div class="mb-3"> <label for="upload_bill" class="form-label">Upload Patient B…"
click at [397, 413] on textarea "<div class="mb-3"> <label for="upload_bill" class="form-label">Upload Patient B…" at bounding box center [499, 353] width 490 height 125
type textarea "x"
type textarea "<div class="mb-3"> <label for="upload_bill" class="form-label">Upload Patient B…"
paste textarea "function renderFilesWithAutoSave(formId, fieldId, userId) { const input = docum…"
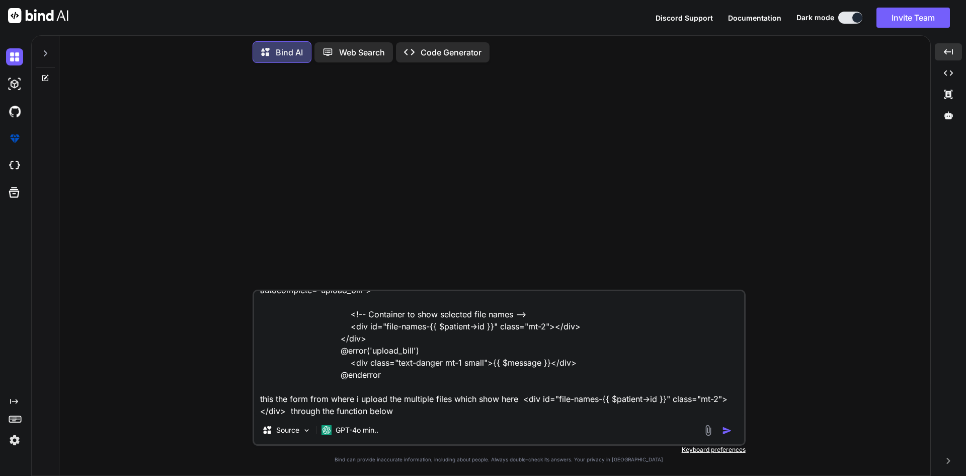
type textarea "x"
type textarea "<div class="mb-3"> <label for="upload_bill" class="form-label">Upload Patient B…"
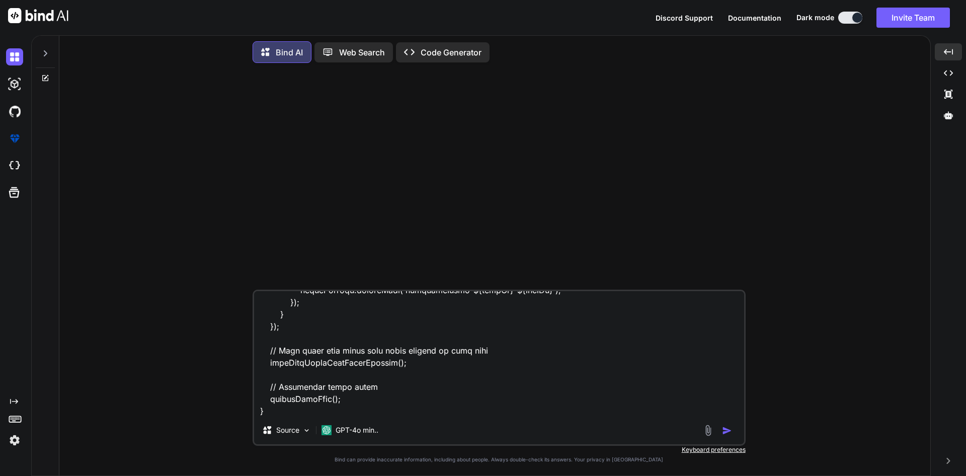
type textarea "x"
type textarea "<div class="mb-3"> <label for="upload_bill" class="form-label">Upload Patient B…"
type textarea "x"
type textarea "<div class="mb-3"> <label for="upload_bill" class="form-label">Upload Patient B…"
type textarea "x"
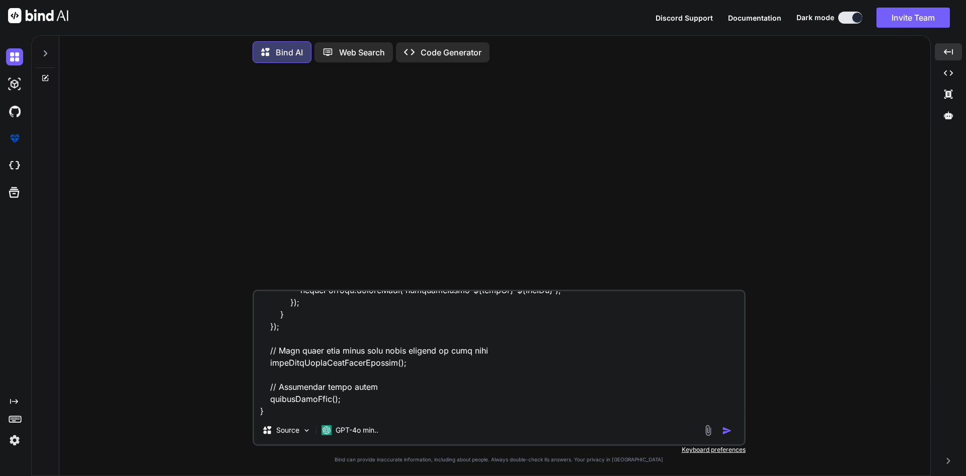
type textarea "<div class="mb-3"> <label for="upload_bill" class="form-label">Upload Patient B…"
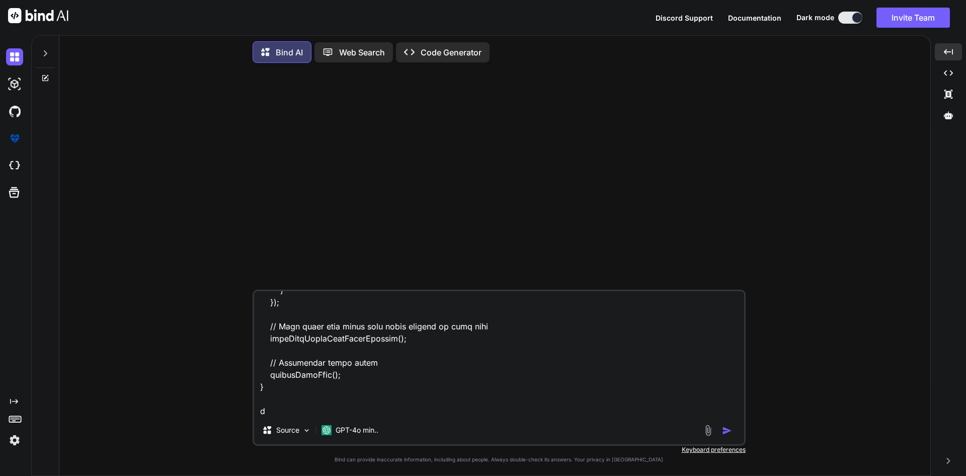
type textarea "x"
type textarea "<div class="mb-3"> <label for="upload_bill" class="form-label">Upload Patient B…"
type textarea "x"
type textarea "<div class="mb-3"> <label for="upload_bill" class="form-label">Upload Patient B…"
type textarea "x"
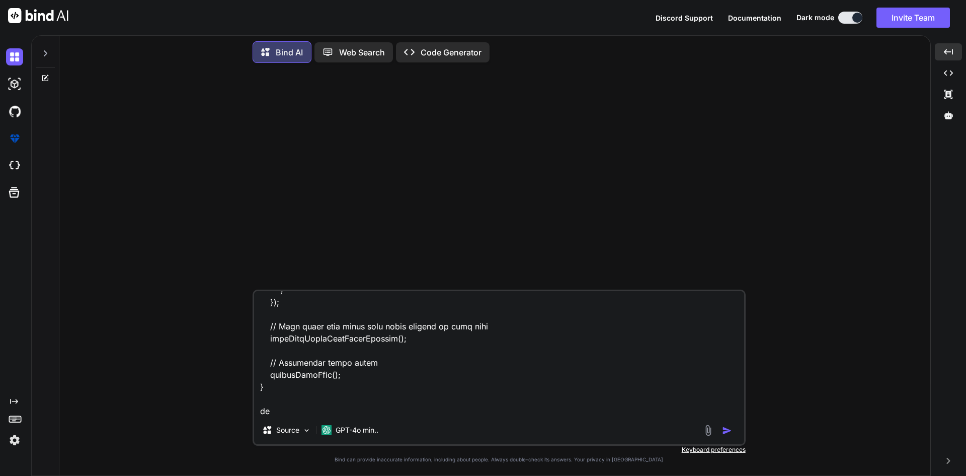
type textarea "<div class="mb-3"> <label for="upload_bill" class="form-label">Upload Patient B…"
type textarea "x"
type textarea "<div class="mb-3"> <label for="upload_bill" class="form-label">Upload Patient B…"
type textarea "x"
type textarea "<div class="mb-3"> <label for="upload_bill" class="form-label">Upload Patient B…"
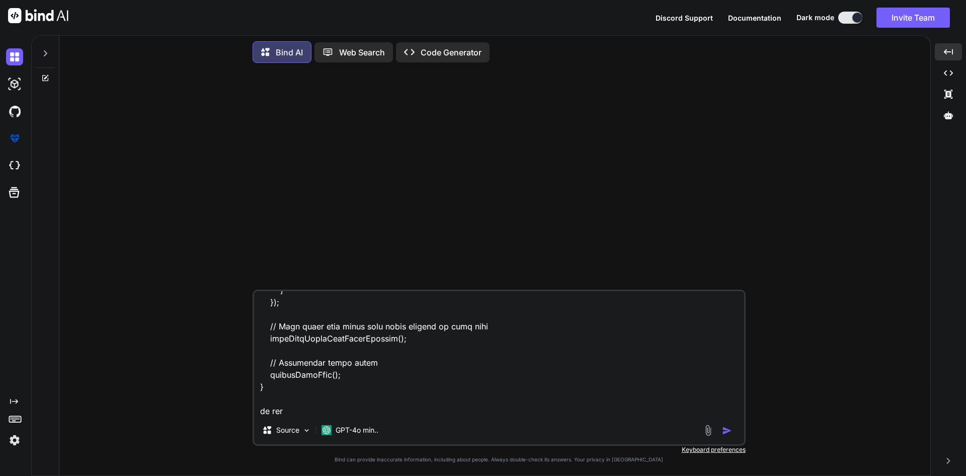
type textarea "x"
type textarea "<div class="mb-3"> <label for="upload_bill" class="form-label">Upload Patient B…"
type textarea "x"
type textarea "<div class="mb-3"> <label for="upload_bill" class="form-label">Upload Patient B…"
type textarea "x"
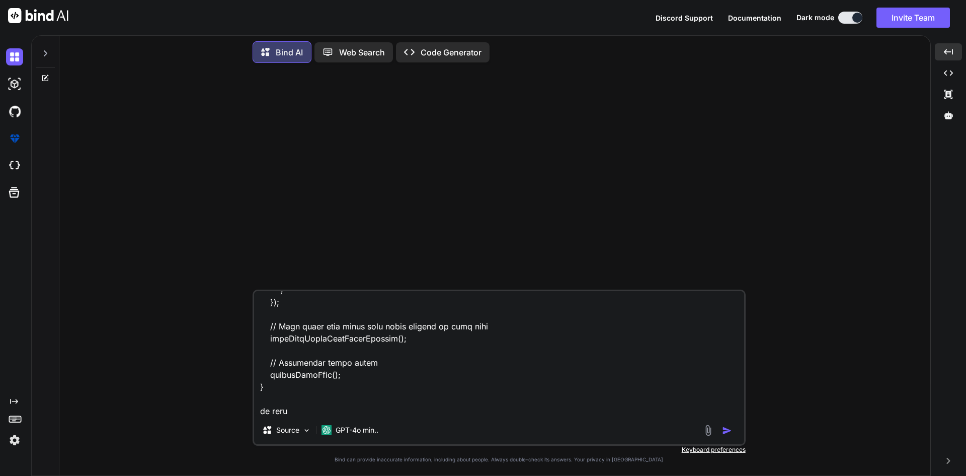
type textarea "<div class="mb-3"> <label for="upload_bill" class="form-label">Upload Patient B…"
type textarea "x"
type textarea "<div class="mb-3"> <label for="upload_bill" class="form-label">Upload Patient B…"
type textarea "x"
type textarea "<div class="mb-3"> <label for="upload_bill" class="form-label">Upload Patient B…"
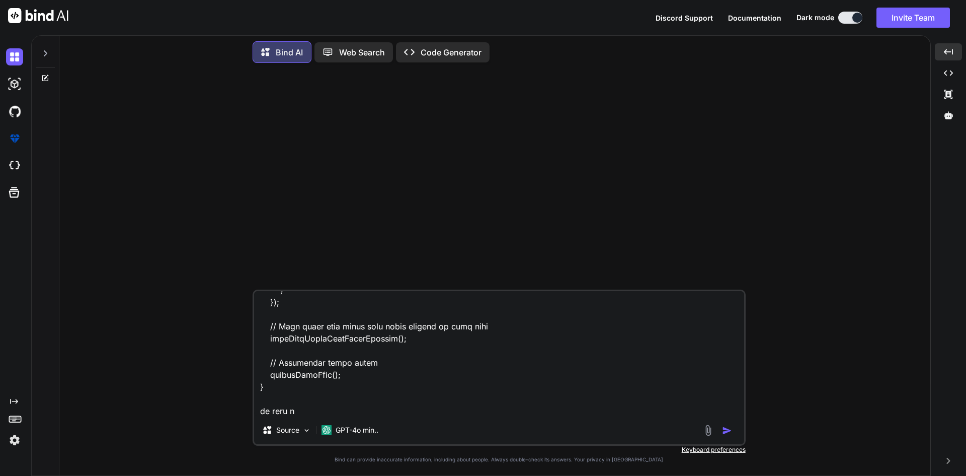
type textarea "x"
type textarea "<div class="mb-3"> <label for="upload_bill" class="form-label">Upload Patient B…"
type textarea "x"
type textarea "<div class="mb-3"> <label for="upload_bill" class="form-label">Upload Patient B…"
type textarea "x"
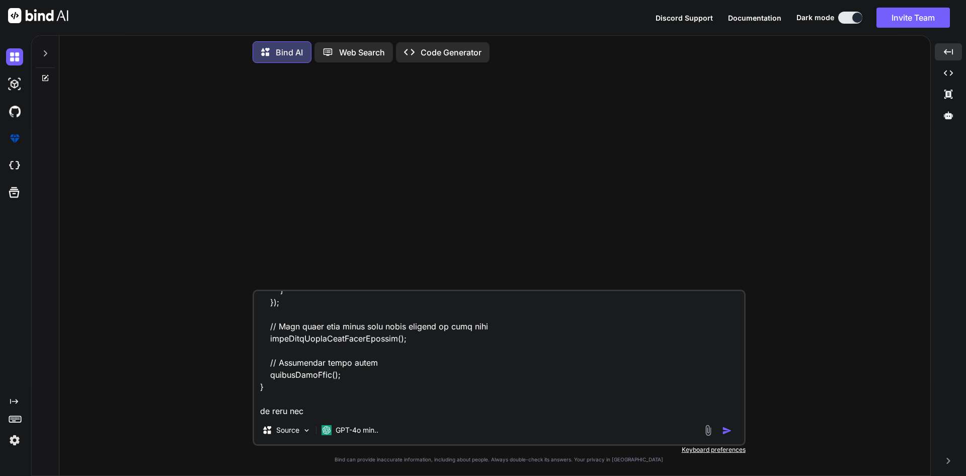
type textarea "<div class="mb-3"> <label for="upload_bill" class="form-label">Upload Patient B…"
type textarea "x"
type textarea "<div class="mb-3"> <label for="upload_bill" class="form-label">Upload Patient B…"
type textarea "x"
type textarea "<div class="mb-3"> <label for="upload_bill" class="form-label">Upload Patient B…"
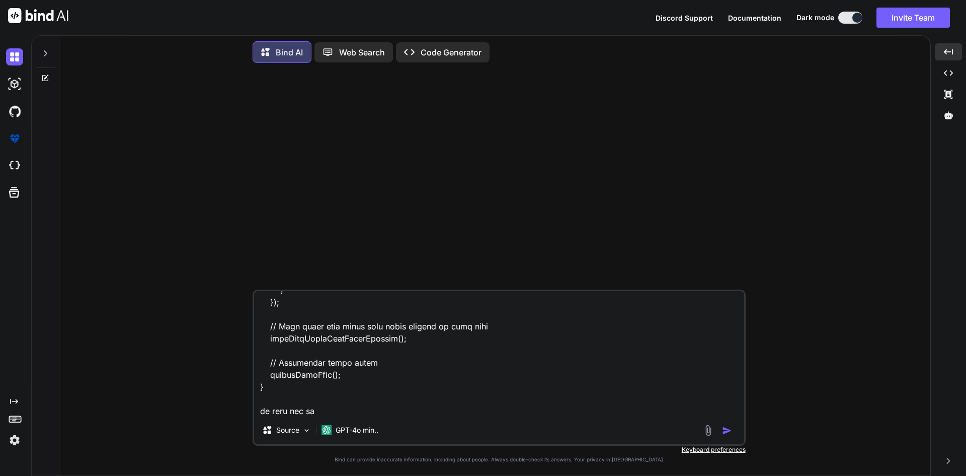
type textarea "x"
type textarea "<div class="mb-3"> <label for="upload_bill" class="form-label">Upload Patient B…"
type textarea "x"
type textarea "<div class="mb-3"> <label for="upload_bill" class="form-label">Upload Patient B…"
type textarea "x"
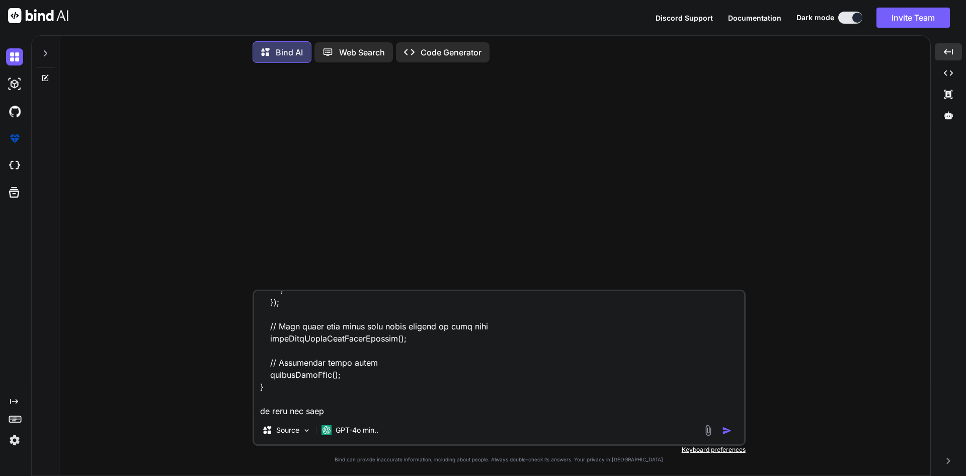
type textarea "<div class="mb-3"> <label for="upload_bill" class="form-label">Upload Patient B…"
type textarea "x"
type textarea "<div class="mb-3"> <label for="upload_bill" class="form-label">Upload Patient B…"
type textarea "x"
type textarea "<div class="mb-3"> <label for="upload_bill" class="form-label">Upload Patient B…"
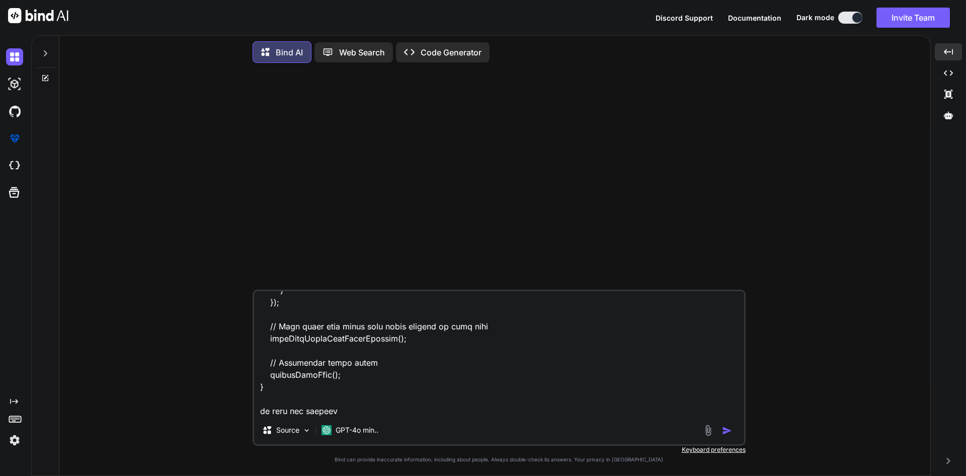
type textarea "x"
type textarea "<div class="mb-3"> <label for="upload_bill" class="form-label">Upload Patient B…"
type textarea "x"
type textarea "<div class="mb-3"> <label for="upload_bill" class="form-label">Upload Patient B…"
type textarea "x"
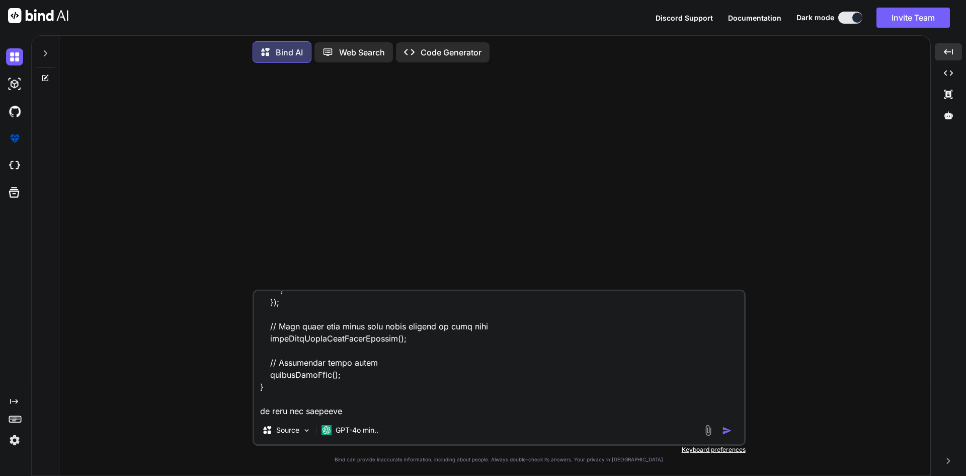
type textarea "<div class="mb-3"> <label for="upload_bill" class="form-label">Upload Patient B…"
type textarea "x"
type textarea "<div class="mb-3"> <label for="upload_bill" class="form-label">Upload Patient B…"
type textarea "x"
type textarea "<div class="mb-3"> <label for="upload_bill" class="form-label">Upload Patient B…"
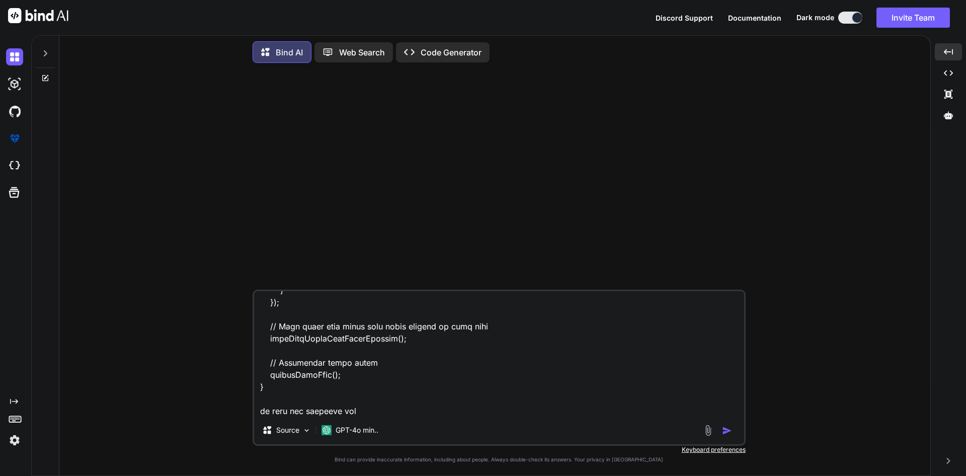
type textarea "x"
type textarea "<div class="mb-3"> <label for="upload_bill" class="form-label">Upload Patient B…"
type textarea "x"
type textarea "<div class="mb-3"> <label for="upload_bill" class="form-label">Upload Patient B…"
type textarea "x"
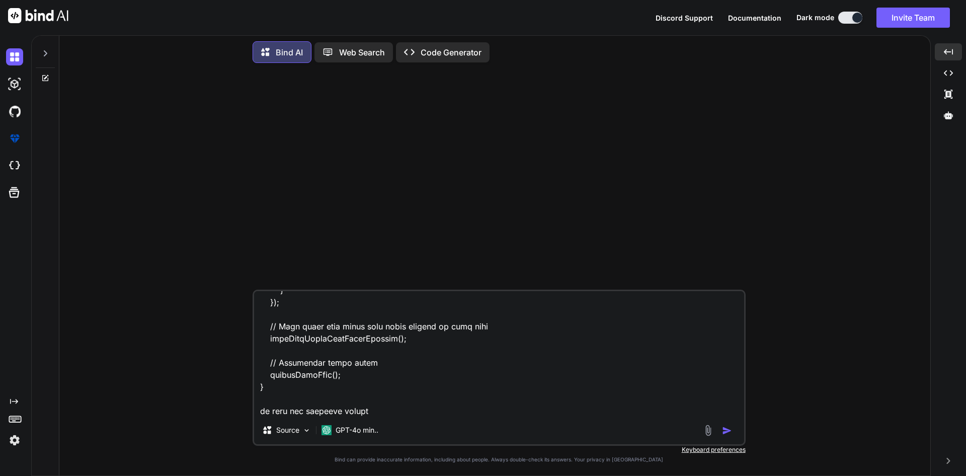
type textarea "<div class="mb-3"> <label for="upload_bill" class="form-label">Upload Patient B…"
type textarea "x"
type textarea "<div class="mb-3"> <label for="upload_bill" class="form-label">Upload Patient B…"
type textarea "x"
type textarea "<div class="mb-3"> <label for="upload_bill" class="form-label">Upload Patient B…"
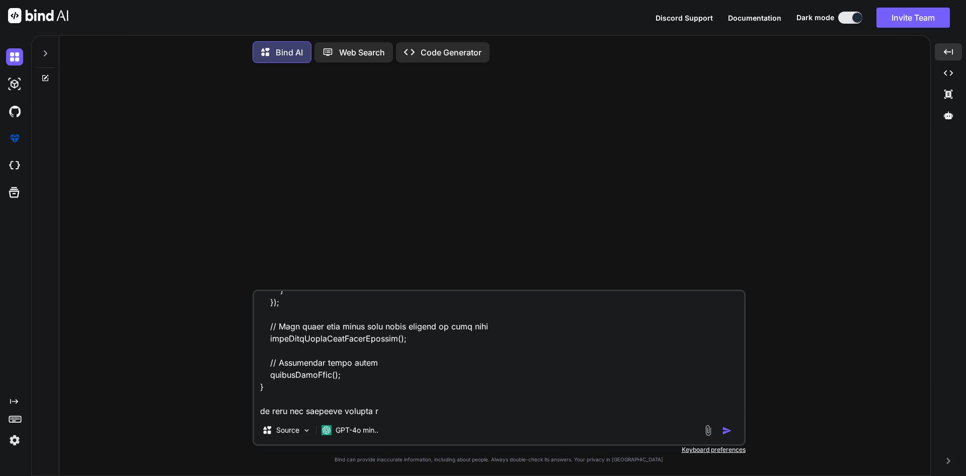
type textarea "x"
type textarea "<div class="mb-3"> <label for="upload_bill" class="form-label">Upload Patient B…"
type textarea "x"
type textarea "<div class="mb-3"> <label for="upload_bill" class="form-label">Upload Patient B…"
type textarea "x"
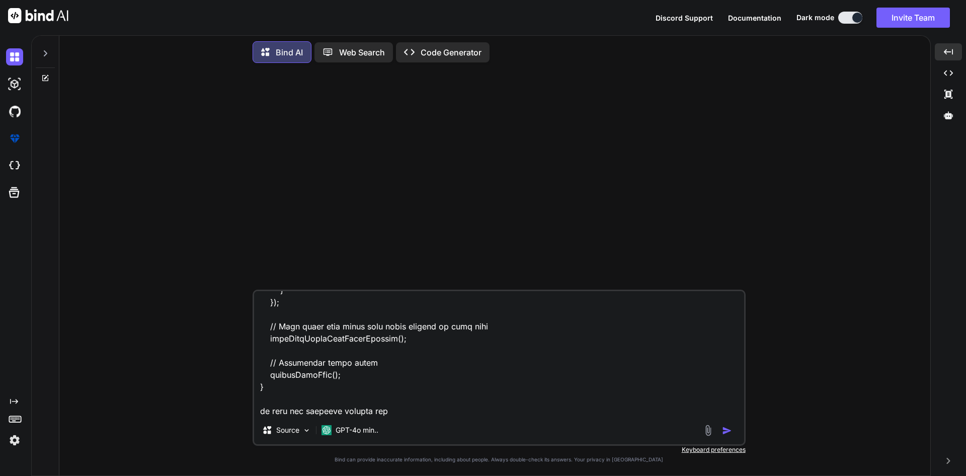
type textarea "<div class="mb-3"> <label for="upload_bill" class="form-label">Upload Patient B…"
type textarea "x"
type textarea "<div class="mb-3"> <label for="upload_bill" class="form-label">Upload Patient B…"
type textarea "x"
type textarea "<div class="mb-3"> <label for="upload_bill" class="form-label">Upload Patient B…"
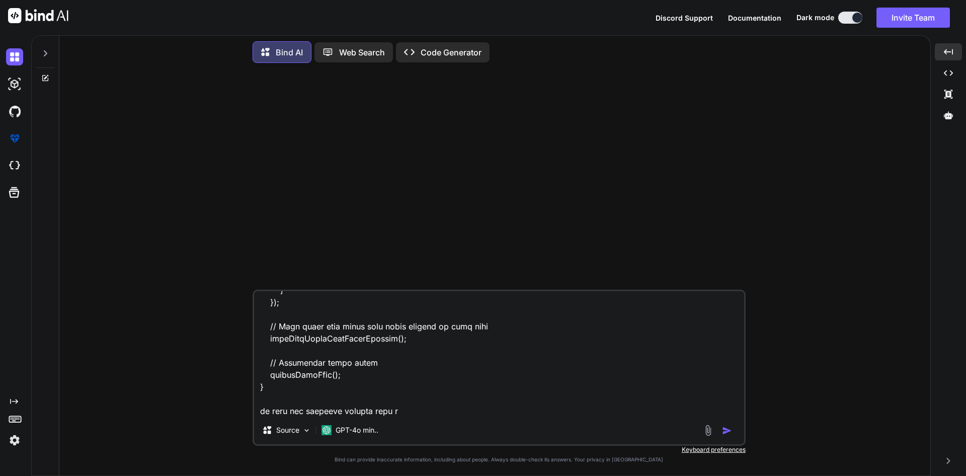
type textarea "x"
type textarea "<div class="mb-3"> <label for="upload_bill" class="form-label">Upload Patient B…"
type textarea "x"
type textarea "<div class="mb-3"> <label for="upload_bill" class="form-label">Upload Patient B…"
type textarea "x"
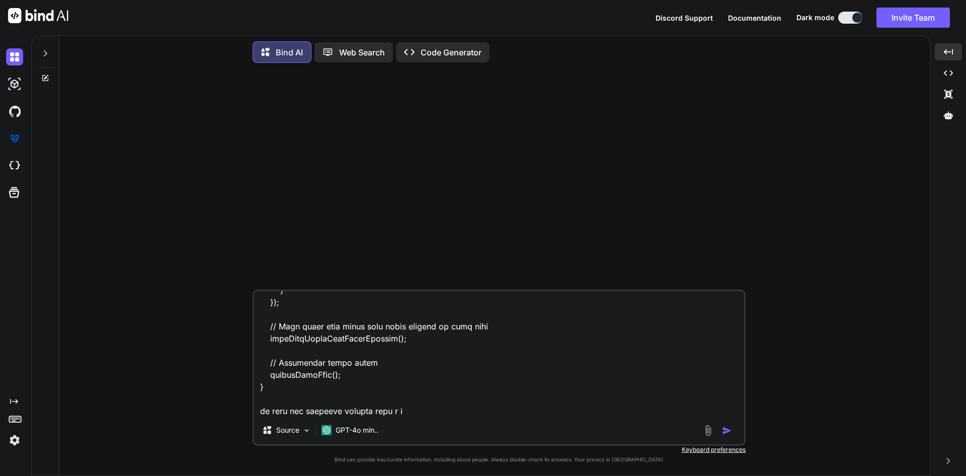
type textarea "<div class="mb-3"> <label for="upload_bill" class="form-label">Upload Patient B…"
type textarea "x"
type textarea "<div class="mb-3"> <label for="upload_bill" class="form-label">Upload Patient B…"
type textarea "x"
type textarea "<div class="mb-3"> <label for="upload_bill" class="form-label">Upload Patient B…"
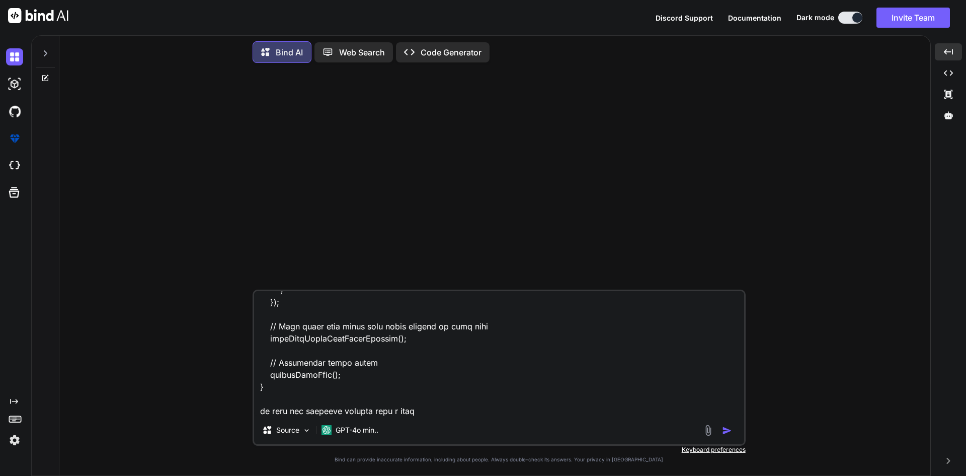
type textarea "x"
type textarea "<div class="mb-3"> <label for="upload_bill" class="form-label">Upload Patient B…"
type textarea "x"
type textarea "<div class="mb-3"> <label for="upload_bill" class="form-label">Upload Patient B…"
type textarea "x"
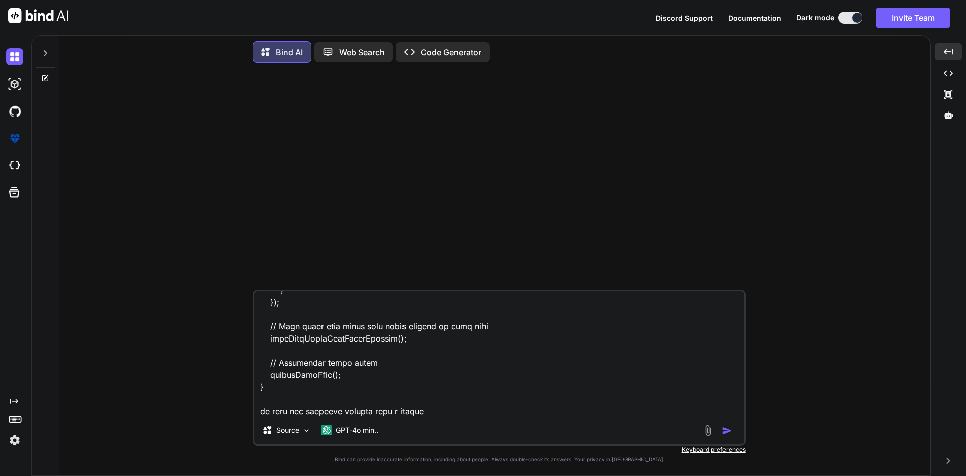
type textarea "<div class="mb-3"> <label for="upload_bill" class="form-label">Upload Patient B…"
type textarea "x"
type textarea "<div class="mb-3"> <label for="upload_bill" class="form-label">Upload Patient B…"
type textarea "x"
type textarea "<div class="mb-3"> <label for="upload_bill" class="form-label">Upload Patient B…"
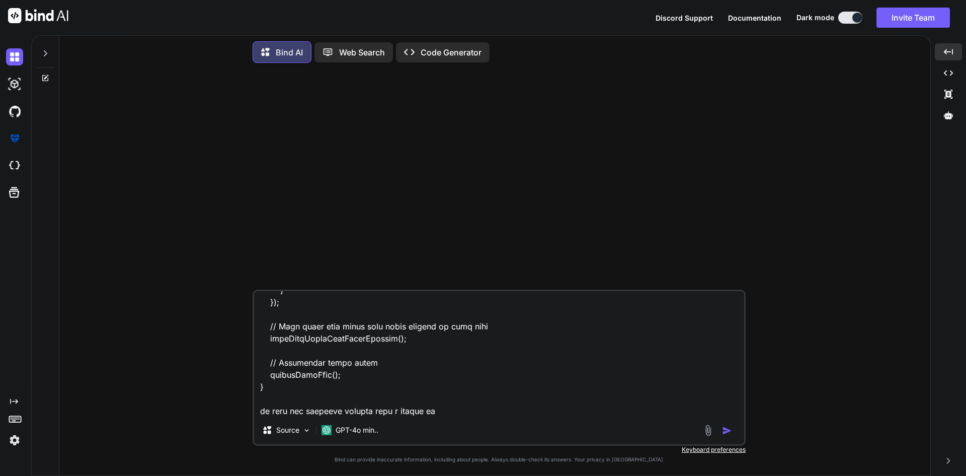
type textarea "x"
type textarea "<div class="mb-3"> <label for="upload_bill" class="form-label">Upload Patient B…"
type textarea "x"
type textarea "<div class="mb-3"> <label for="upload_bill" class="form-label">Upload Patient B…"
type textarea "x"
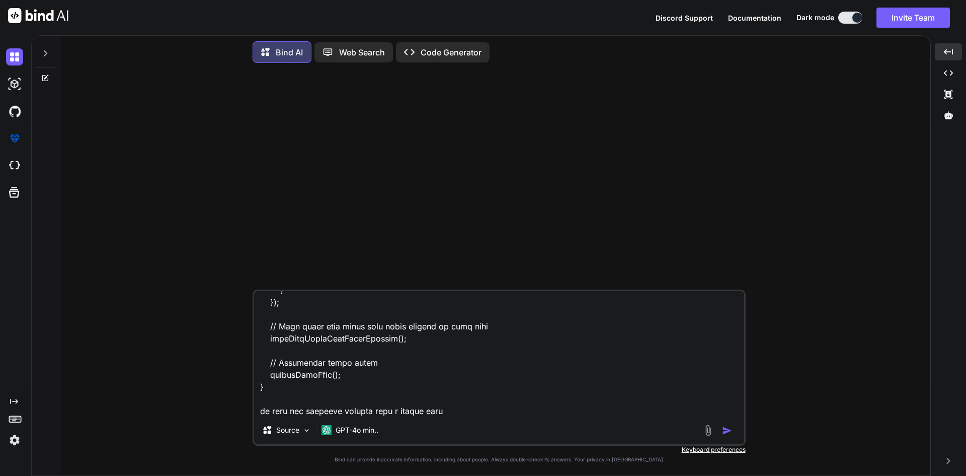
type textarea "<div class="mb-3"> <label for="upload_bill" class="form-label">Upload Patient B…"
type textarea "x"
type textarea "<div class="mb-3"> <label for="upload_bill" class="form-label">Upload Patient B…"
type textarea "x"
type textarea "<div class="mb-3"> <label for="upload_bill" class="form-label">Upload Patient B…"
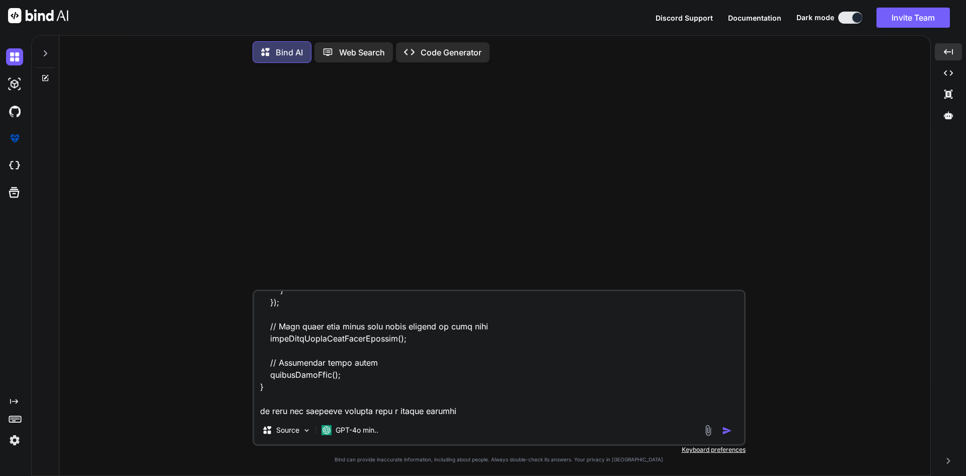
type textarea "x"
type textarea "<div class="mb-3"> <label for="upload_bill" class="form-label">Upload Patient B…"
type textarea "x"
type textarea "<div class="mb-3"> <label for="upload_bill" class="form-label">Upload Patient B…"
type textarea "x"
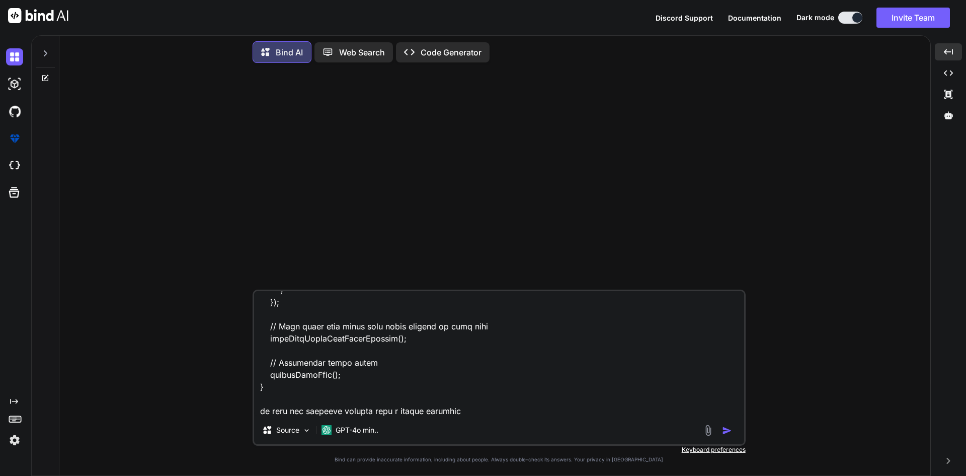
type textarea "<div class="mb-3"> <label for="upload_bill" class="form-label">Upload Patient B…"
type textarea "x"
type textarea "<div class="mb-3"> <label for="upload_bill" class="form-label">Upload Patient B…"
type textarea "x"
type textarea "<div class="mb-3"> <label for="upload_bill" class="form-label">Upload Patient B…"
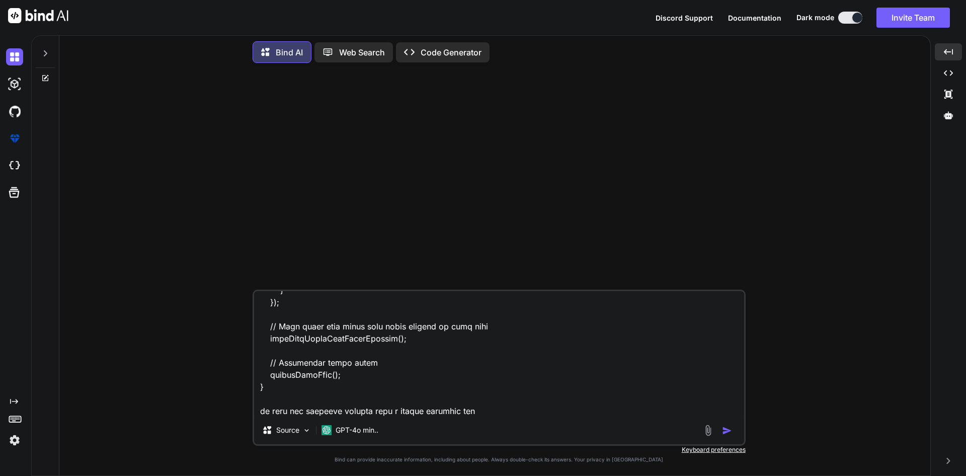
type textarea "x"
type textarea "<div class="mb-3"> <label for="upload_bill" class="form-label">Upload Patient B…"
type textarea "x"
type textarea "<div class="mb-3"> <label for="upload_bill" class="form-label">Upload Patient B…"
type textarea "x"
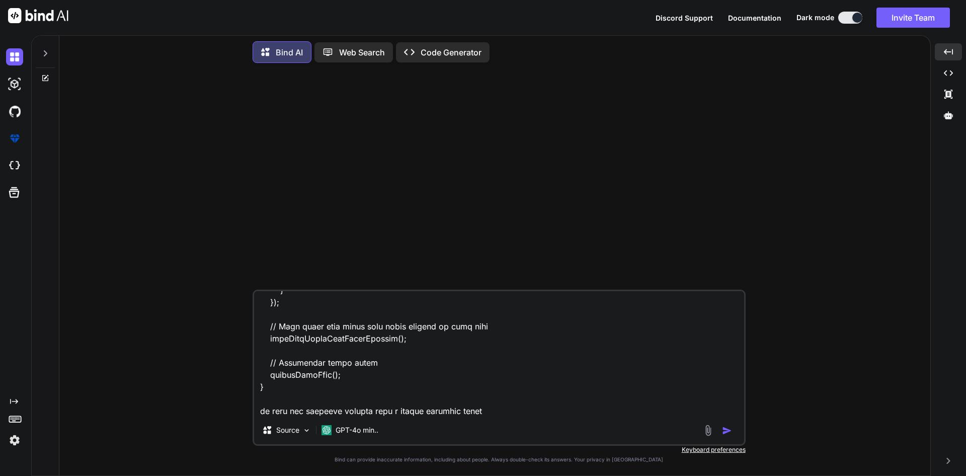
type textarea "<div class="mb-3"> <label for="upload_bill" class="form-label">Upload Patient B…"
type textarea "x"
type textarea "<div class="mb-3"> <label for="upload_bill" class="form-label">Upload Patient B…"
type textarea "x"
type textarea "<div class="mb-3"> <label for="upload_bill" class="form-label">Upload Patient B…"
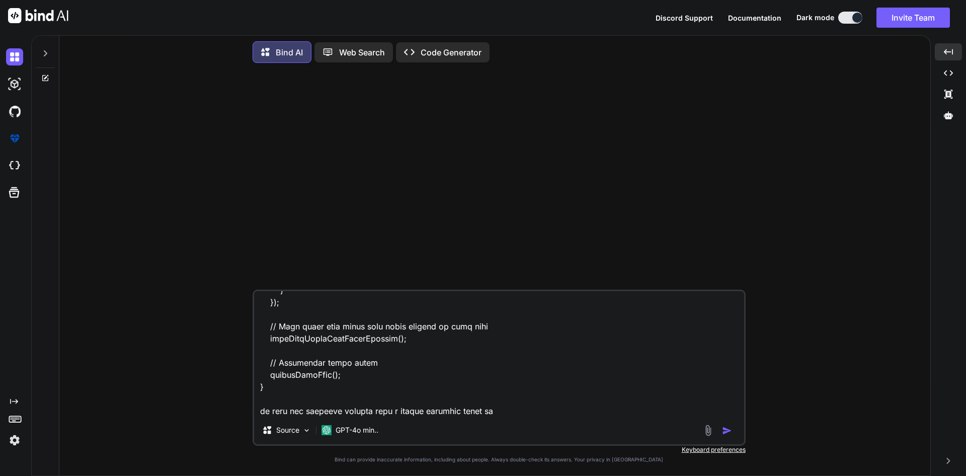
type textarea "x"
type textarea "<div class="mb-3"> <label for="upload_bill" class="form-label">Upload Patient B…"
type textarea "x"
type textarea "<div class="mb-3"> <label for="upload_bill" class="form-label">Upload Patient B…"
type textarea "x"
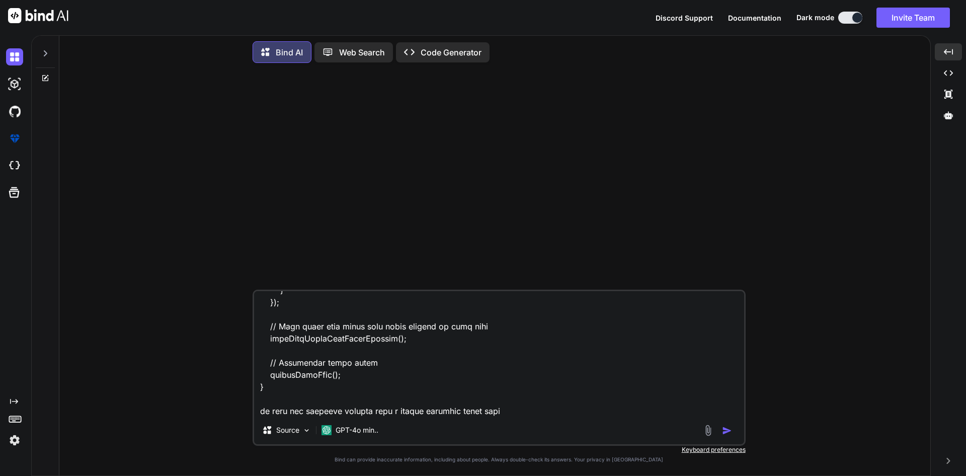
type textarea "<div class="mb-3"> <label for="upload_bill" class="form-label">Upload Patient B…"
type textarea "x"
type textarea "<div class="mb-3"> <label for="upload_bill" class="form-label">Upload Patient B…"
type textarea "x"
type textarea "<div class="mb-3"> <label for="upload_bill" class="form-label">Upload Patient B…"
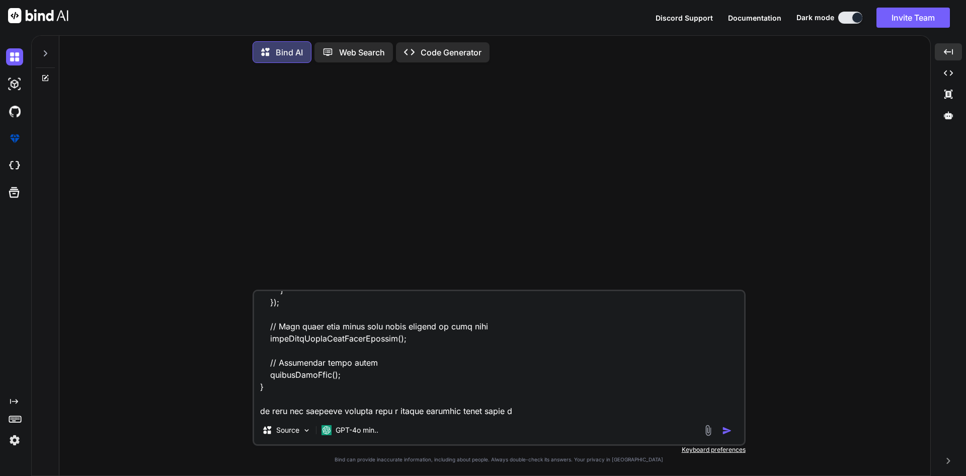
type textarea "x"
type textarea "<div class="mb-3"> <label for="upload_bill" class="form-label">Upload Patient B…"
type textarea "x"
type textarea "<div class="mb-3"> <label for="upload_bill" class="form-label">Upload Patient B…"
type textarea "x"
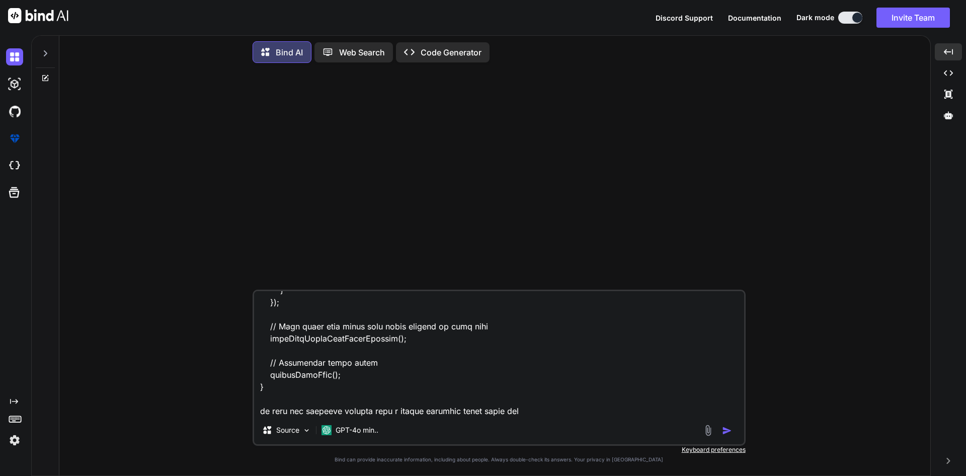
type textarea "<div class="mb-3"> <label for="upload_bill" class="form-label">Upload Patient B…"
type textarea "x"
type textarea "<div class="mb-3"> <label for="upload_bill" class="form-label">Upload Patient B…"
type textarea "x"
type textarea "<div class="mb-3"> <label for="upload_bill" class="form-label">Upload Patient B…"
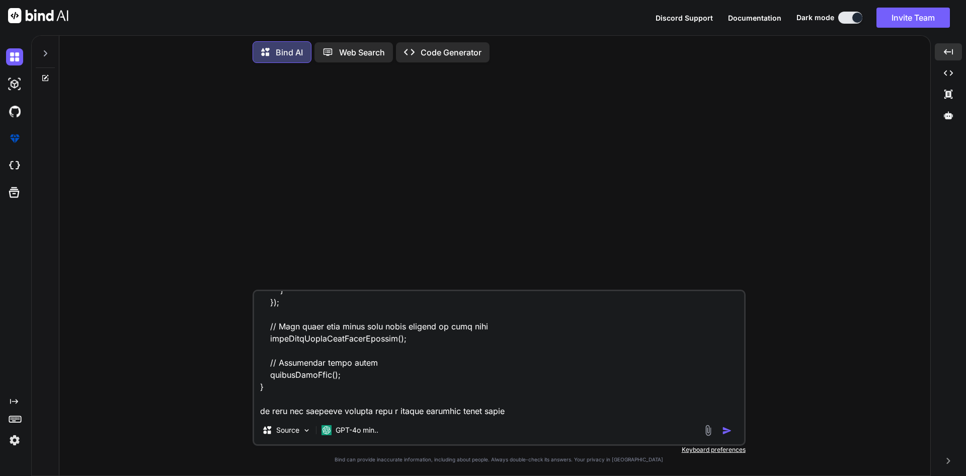
type textarea "x"
type textarea "<div class="mb-3"> <label for="upload_bill" class="form-label">Upload Patient B…"
type textarea "x"
type textarea "<div class="mb-3"> <label for="upload_bill" class="form-label">Upload Patient B…"
type textarea "x"
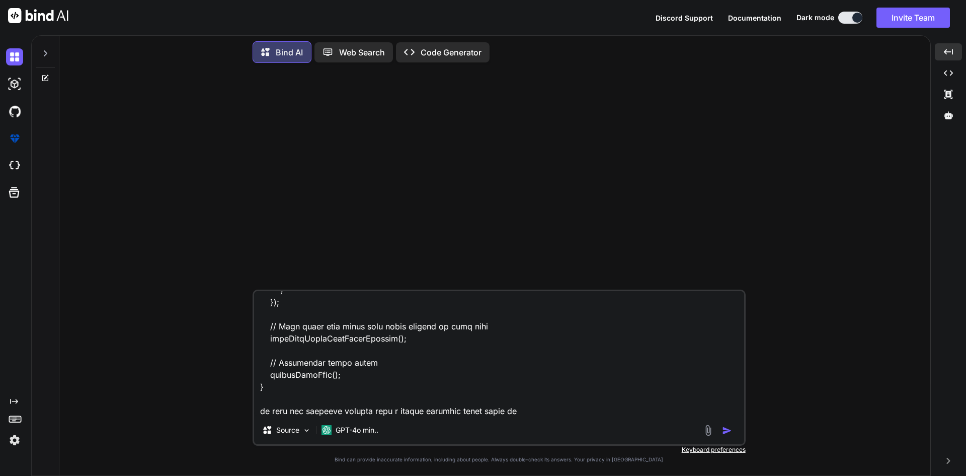
type textarea "<div class="mb-3"> <label for="upload_bill" class="form-label">Upload Patient B…"
type textarea "x"
type textarea "<div class="mb-3"> <label for="upload_bill" class="form-label">Upload Patient B…"
type textarea "x"
type textarea "<div class="mb-3"> <label for="upload_bill" class="form-label">Upload Patient B…"
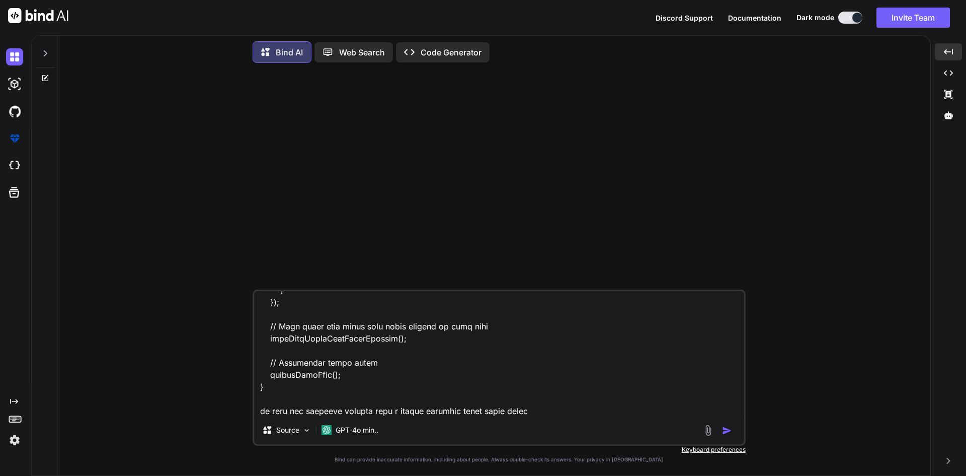
type textarea "x"
type textarea "<div class="mb-3"> <label for="upload_bill" class="form-label">Upload Patient B…"
type textarea "x"
type textarea "<div class="mb-3"> <label for="upload_bill" class="form-label">Upload Patient B…"
type textarea "x"
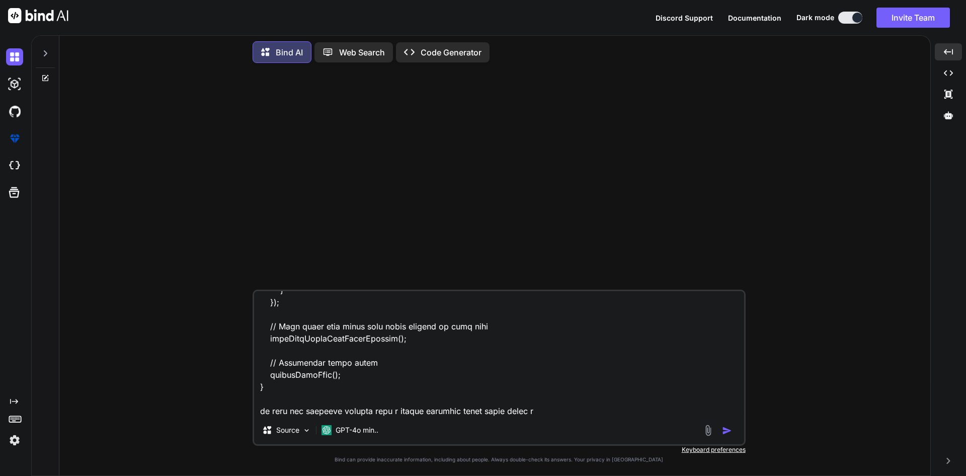
type textarea "<div class="mb-3"> <label for="upload_bill" class="form-label">Upload Patient B…"
type textarea "x"
type textarea "<div class="mb-3"> <label for="upload_bill" class="form-label">Upload Patient B…"
type textarea "x"
type textarea "<div class="mb-3"> <label for="upload_bill" class="form-label">Upload Patient B…"
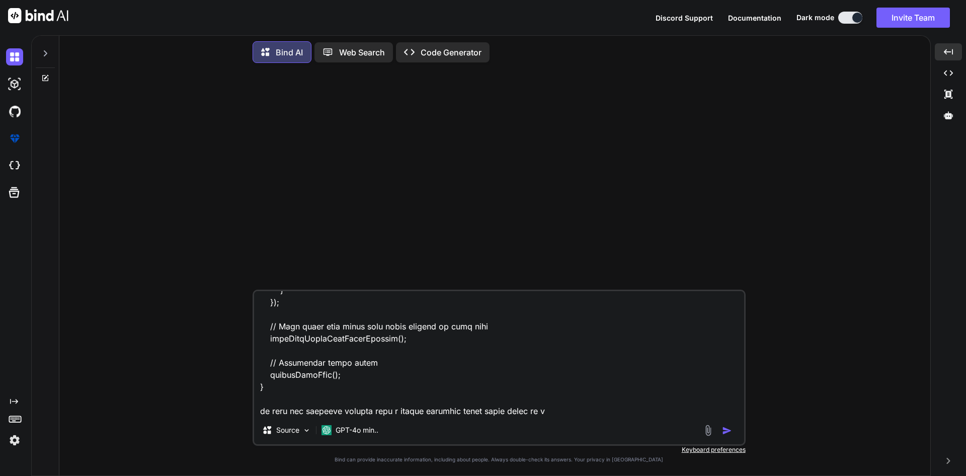
type textarea "x"
type textarea "<div class="mb-3"> <label for="upload_bill" class="form-label">Upload Patient B…"
type textarea "x"
type textarea "<div class="mb-3"> <label for="upload_bill" class="form-label">Upload Patient B…"
type textarea "x"
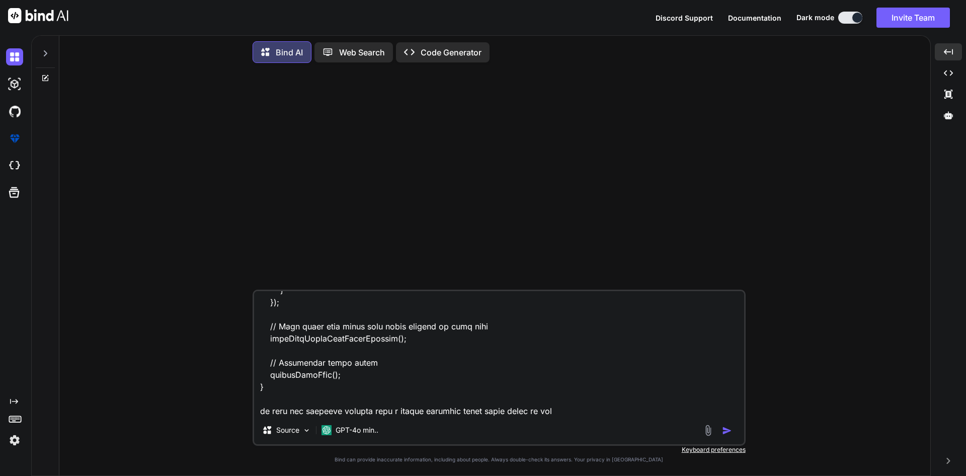
type textarea "<div class="mb-3"> <label for="upload_bill" class="form-label">Upload Patient B…"
type textarea "x"
type textarea "<div class="mb-3"> <label for="upload_bill" class="form-label">Upload Patient B…"
type textarea "x"
type textarea "<div class="mb-3"> <label for="upload_bill" class="form-label">Upload Patient B…"
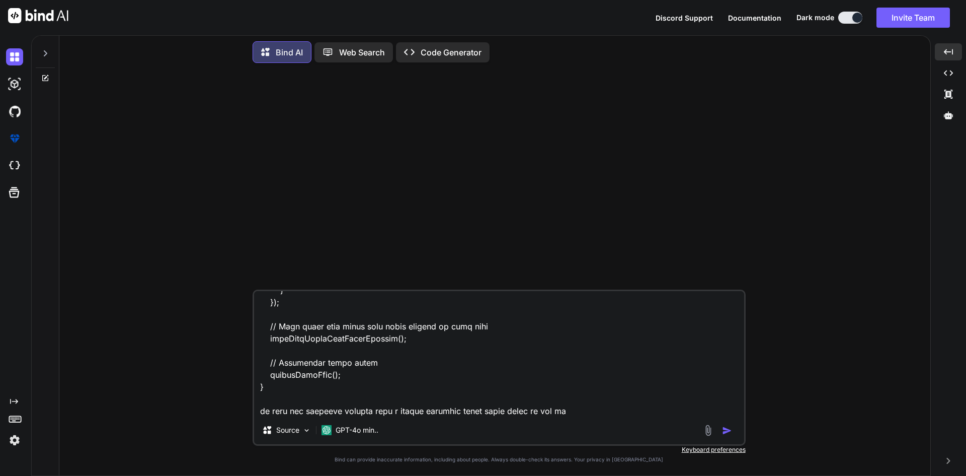
type textarea "x"
type textarea "<div class="mb-3"> <label for="upload_bill" class="form-label">Upload Patient B…"
type textarea "x"
type textarea "<div class="mb-3"> <label for="upload_bill" class="form-label">Upload Patient B…"
type textarea "x"
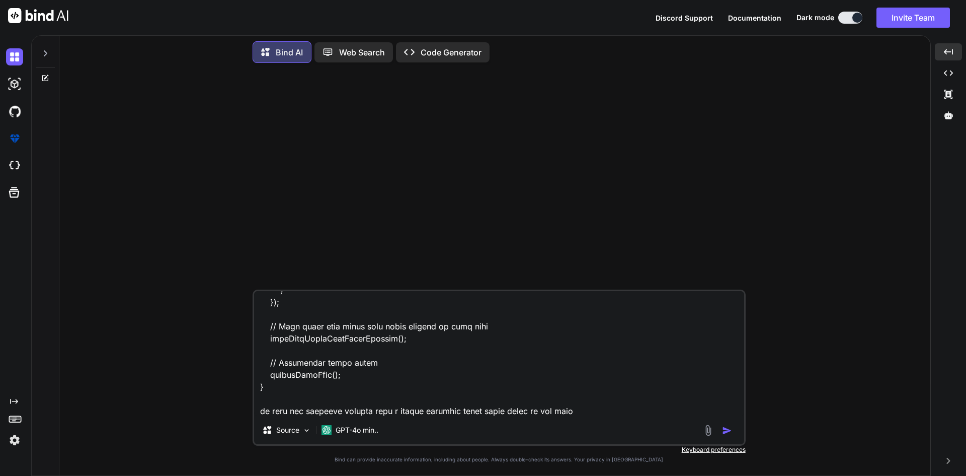
type textarea "<div class="mb-3"> <label for="upload_bill" class="form-label">Upload Patient B…"
type textarea "x"
type textarea "<div class="mb-3"> <label for="upload_bill" class="form-label">Upload Patient B…"
type textarea "x"
type textarea "<div class="mb-3"> <label for="upload_bill" class="form-label">Upload Patient B…"
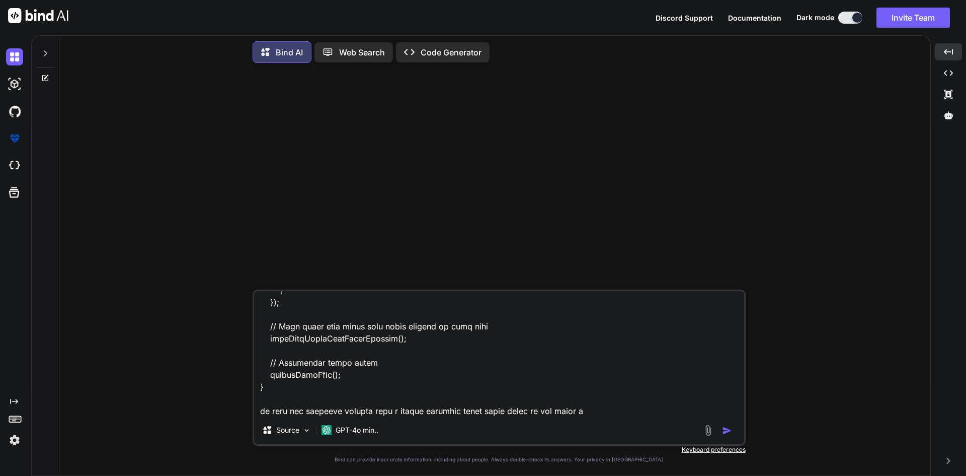
type textarea "x"
type textarea "<div class="mb-3"> <label for="upload_bill" class="form-label">Upload Patient B…"
type textarea "x"
type textarea "<div class="mb-3"> <label for="upload_bill" class="form-label">Upload Patient B…"
type textarea "x"
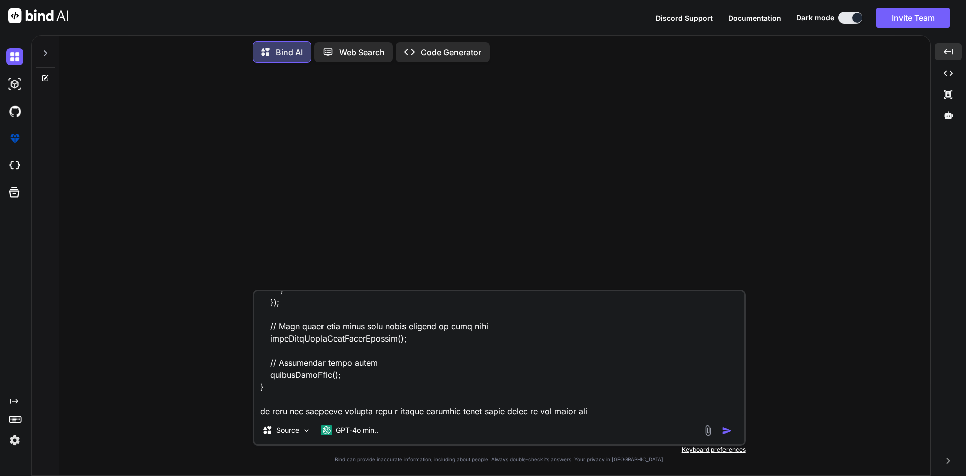
type textarea "<div class="mb-3"> <label for="upload_bill" class="form-label">Upload Patient B…"
type textarea "x"
type textarea "<div class="mb-3"> <label for="upload_bill" class="form-label">Upload Patient B…"
type textarea "x"
type textarea "<div class="mb-3"> <label for="upload_bill" class="form-label">Upload Patient B…"
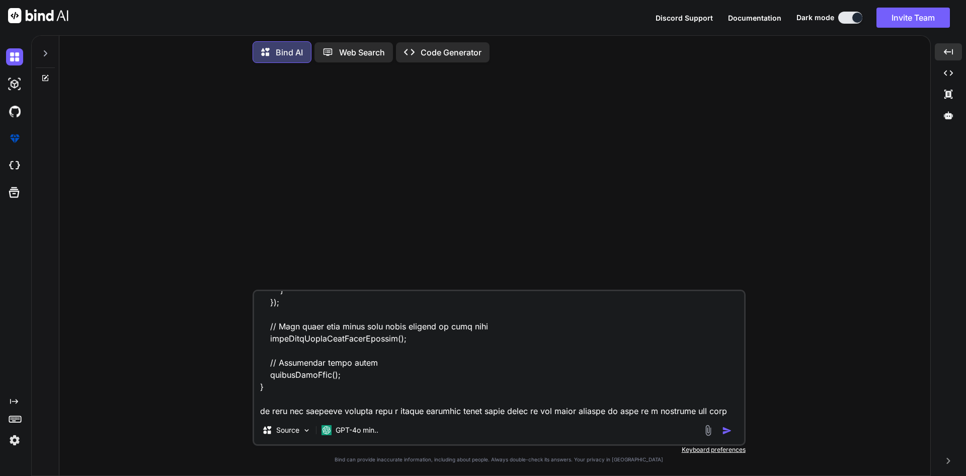
click at [643, 408] on textarea at bounding box center [499, 353] width 490 height 125
click at [690, 409] on textarea at bounding box center [499, 353] width 490 height 125
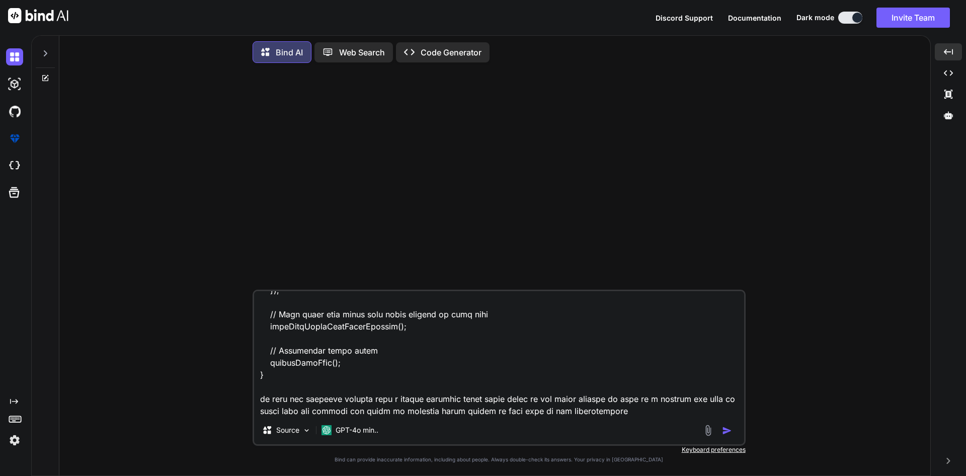
scroll to position [1583, 0]
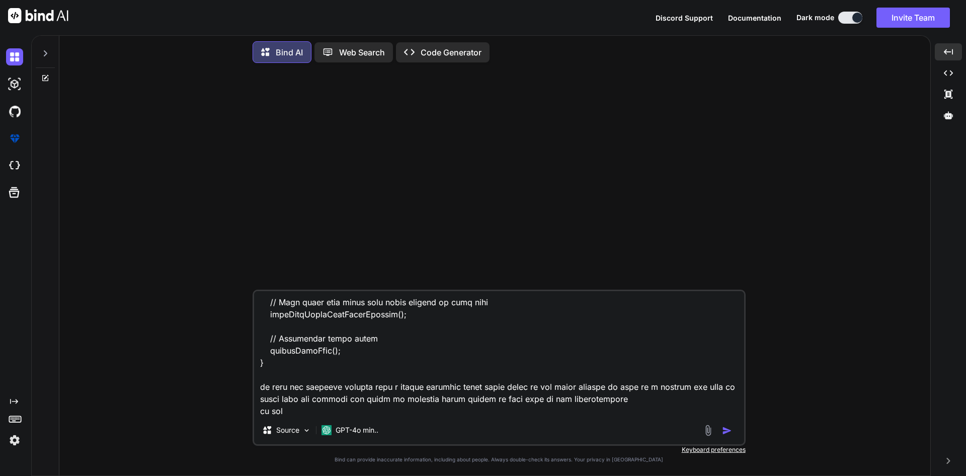
click at [576, 396] on textarea at bounding box center [499, 353] width 490 height 125
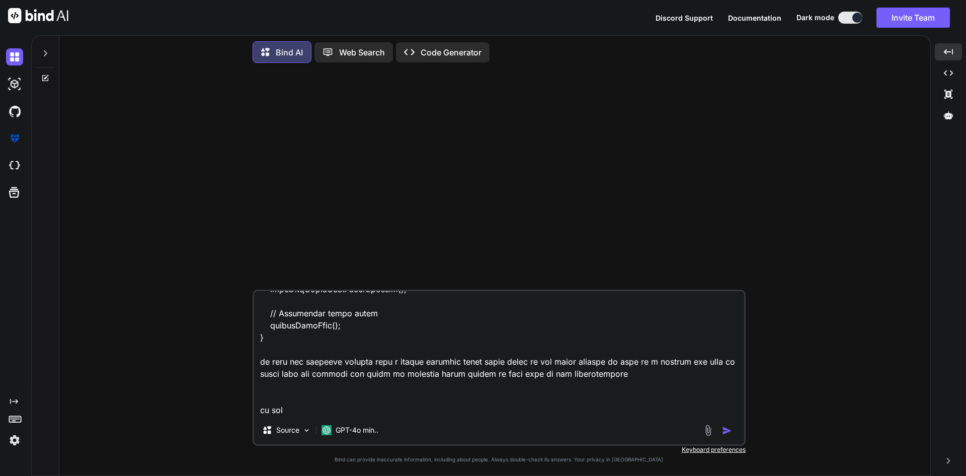
click at [324, 386] on textarea at bounding box center [499, 353] width 490 height 125
click at [319, 394] on textarea at bounding box center [499, 353] width 490 height 125
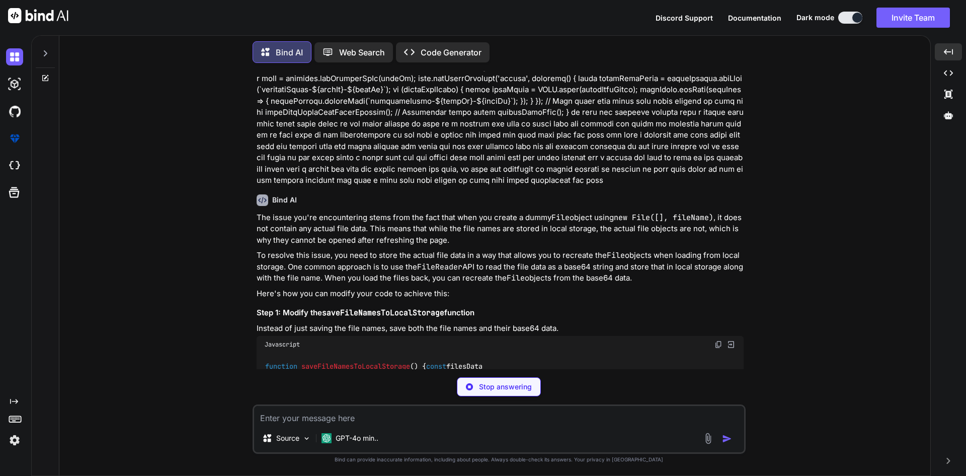
scroll to position [345, 0]
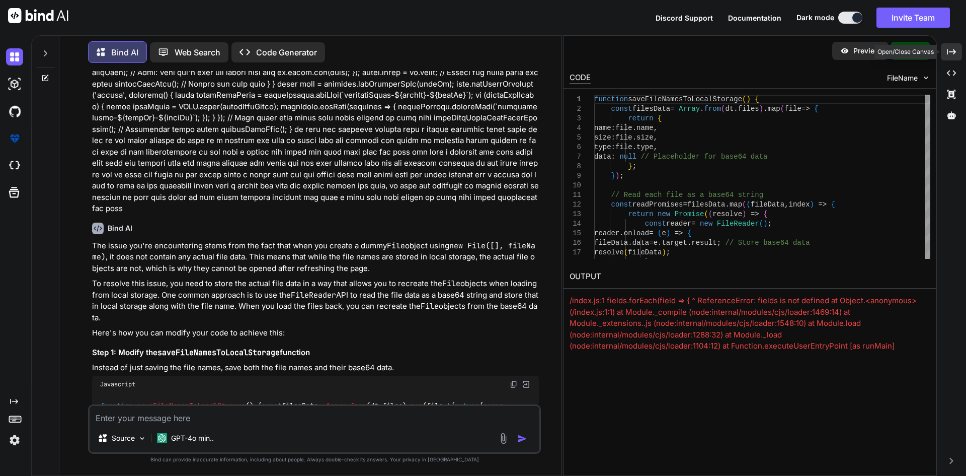
click at [949, 46] on div "Created with Pixso." at bounding box center [951, 51] width 21 height 17
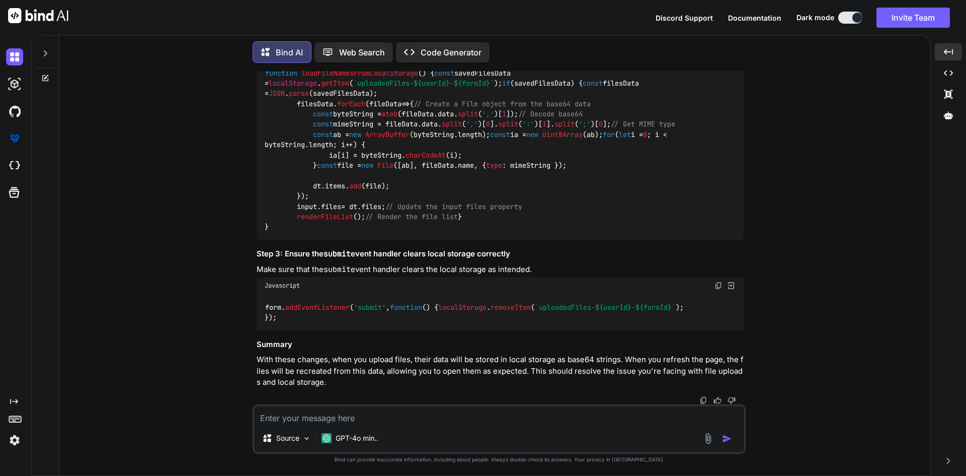
scroll to position [1008, 0]
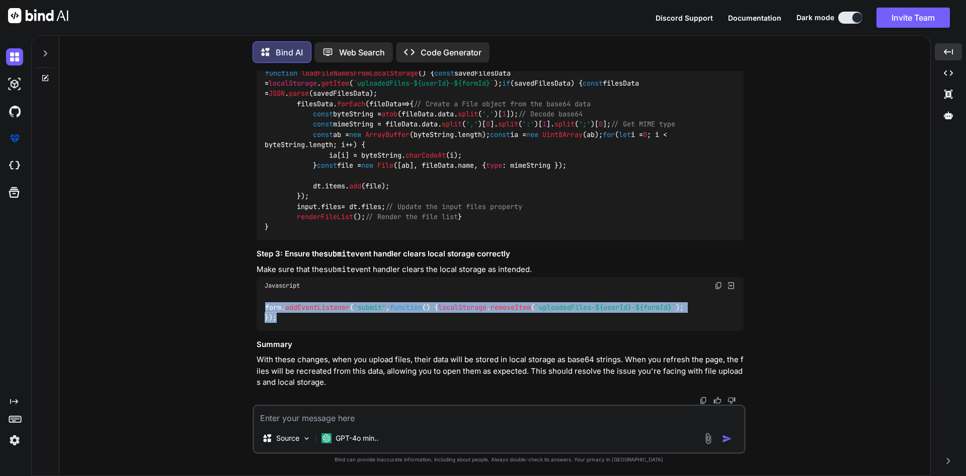
drag, startPoint x: 277, startPoint y: 315, endPoint x: 262, endPoint y: 300, distance: 21.7
click at [262, 300] on div "form. addEventListener ( 'submit' , function ( ) { localStorage . removeItem ( …" at bounding box center [500, 312] width 487 height 37
copy code "form. addEventListener ( 'submit' , function ( ) { localStorage . removeItem ( …"
click at [717, 55] on img at bounding box center [719, 51] width 8 height 8
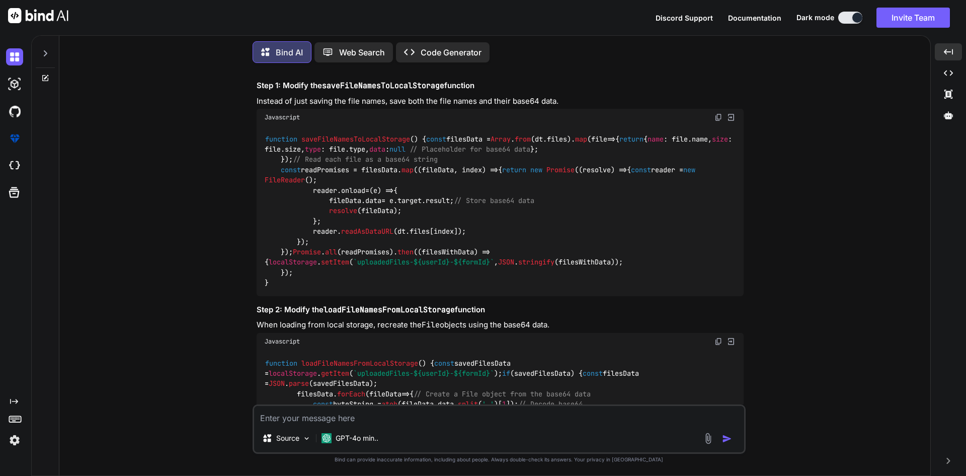
scroll to position [454, 0]
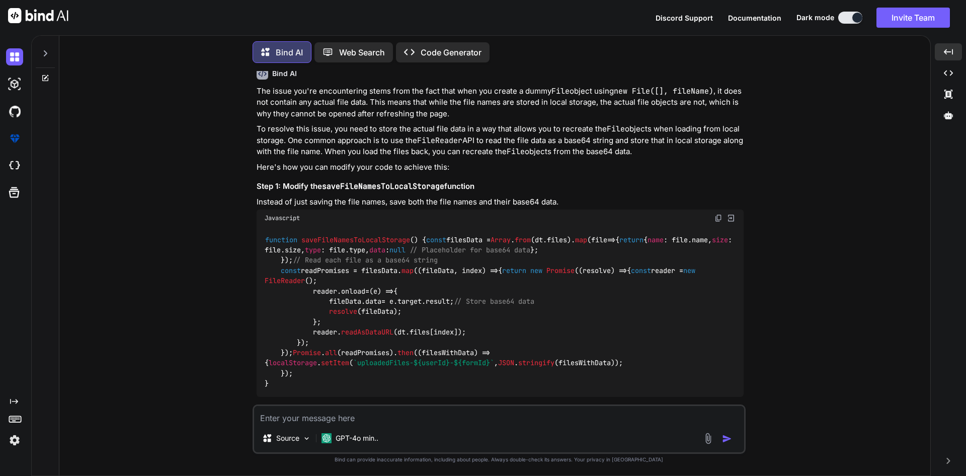
click at [718, 214] on img at bounding box center [719, 218] width 8 height 8
click at [287, 417] on textarea at bounding box center [499, 415] width 490 height 18
paste textarea "TypeError: Cannot read properties of undefined (reading 'split')"
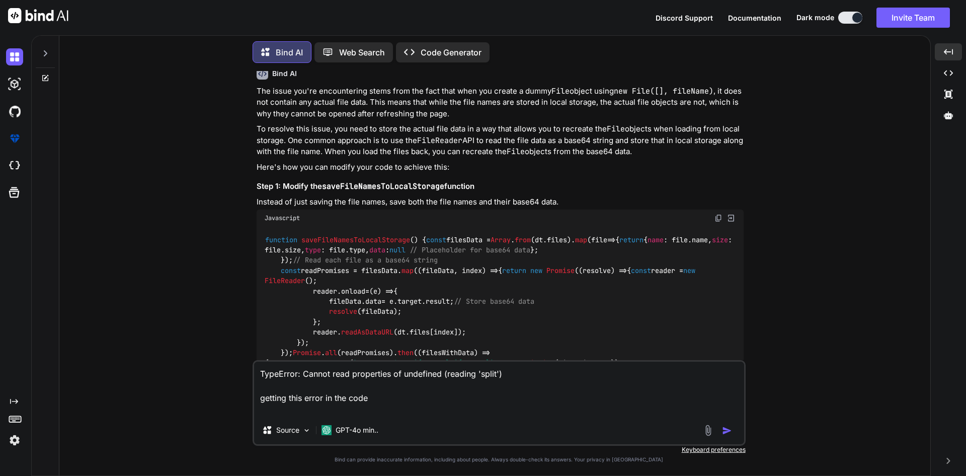
paste textarea "function loadFileNamesFromLocalStorage() { const savedFilesData = localStorage.…"
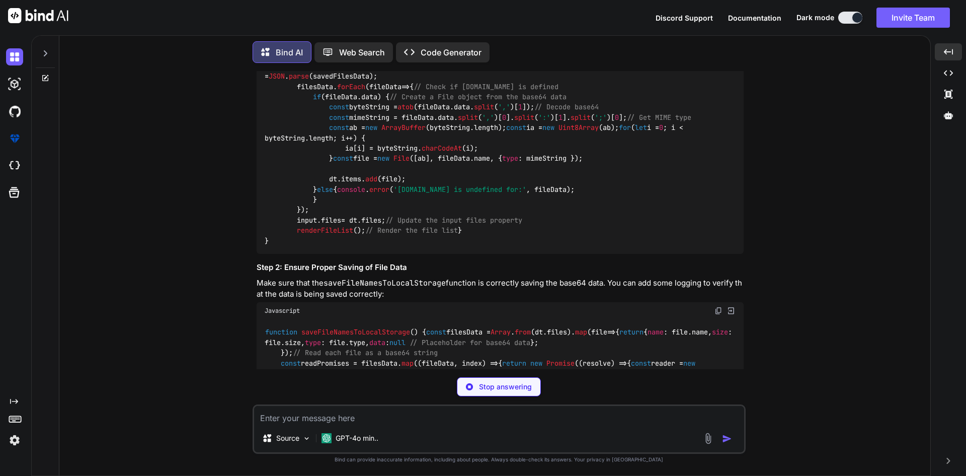
scroll to position [1541, 0]
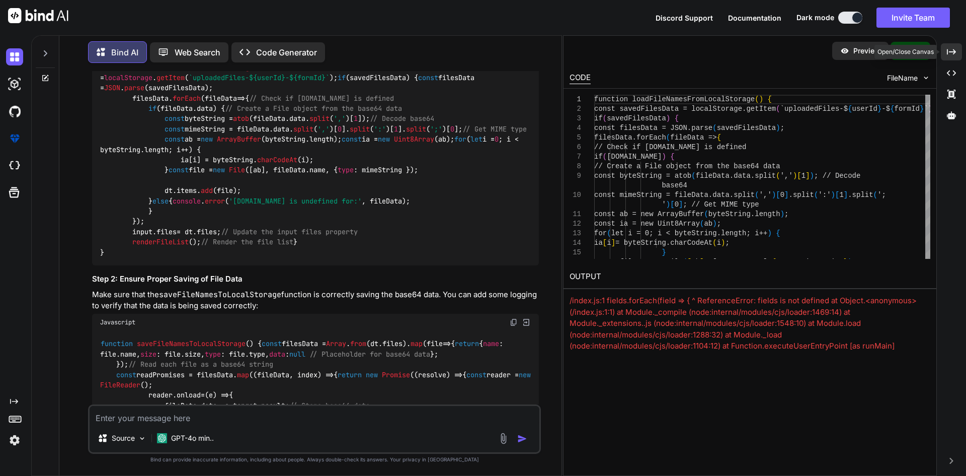
click at [949, 54] on icon "Created with Pixso." at bounding box center [951, 51] width 9 height 9
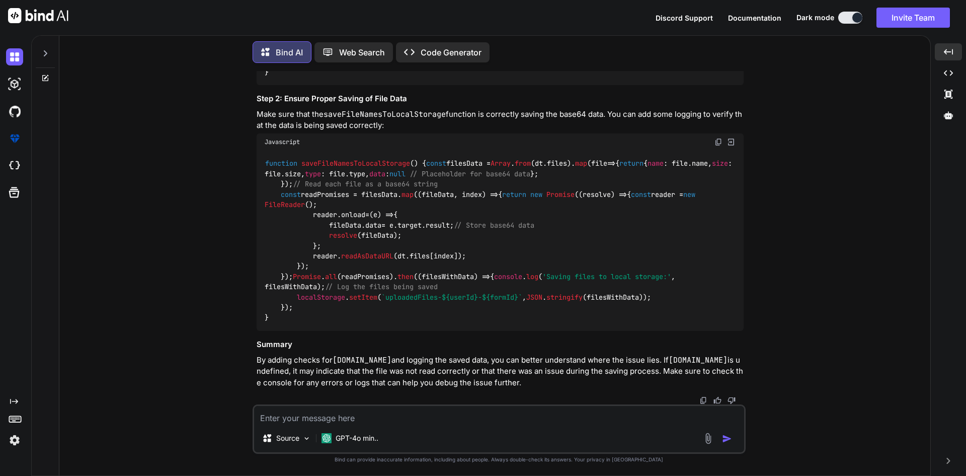
scroll to position [1951, 0]
click at [718, 138] on img at bounding box center [719, 142] width 8 height 8
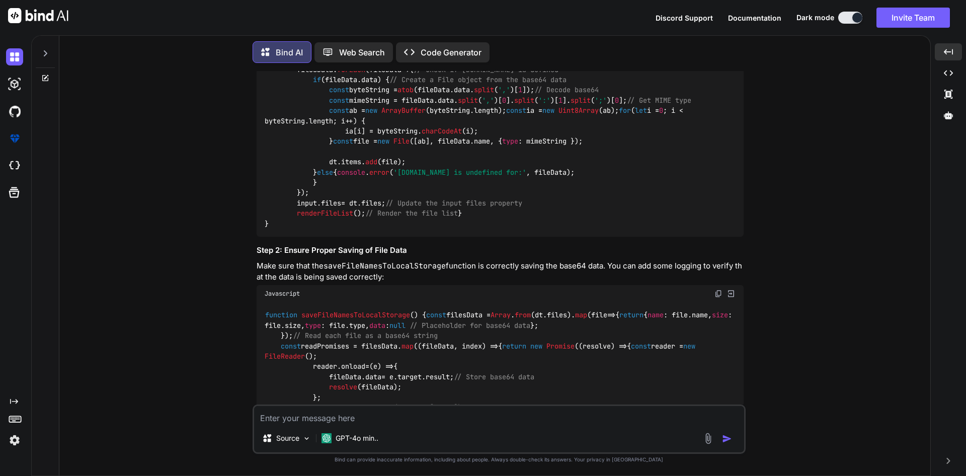
scroll to position [1498, 0]
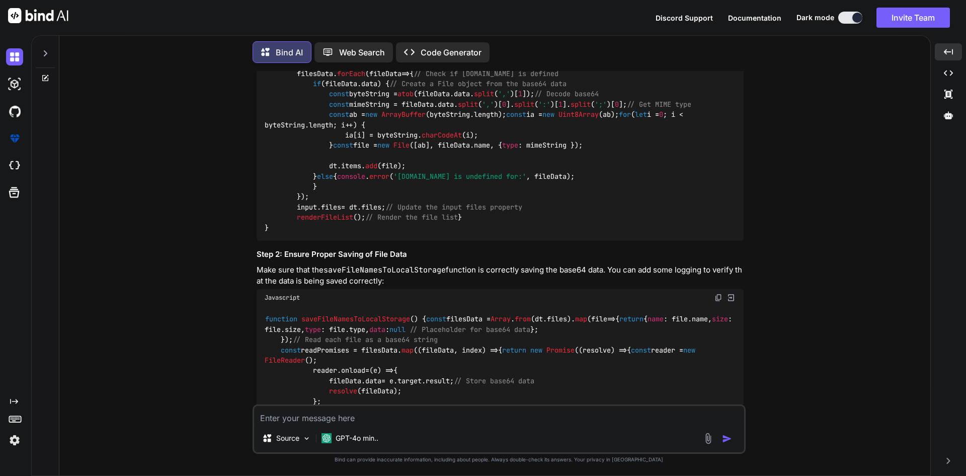
click at [717, 25] on img at bounding box center [719, 21] width 8 height 8
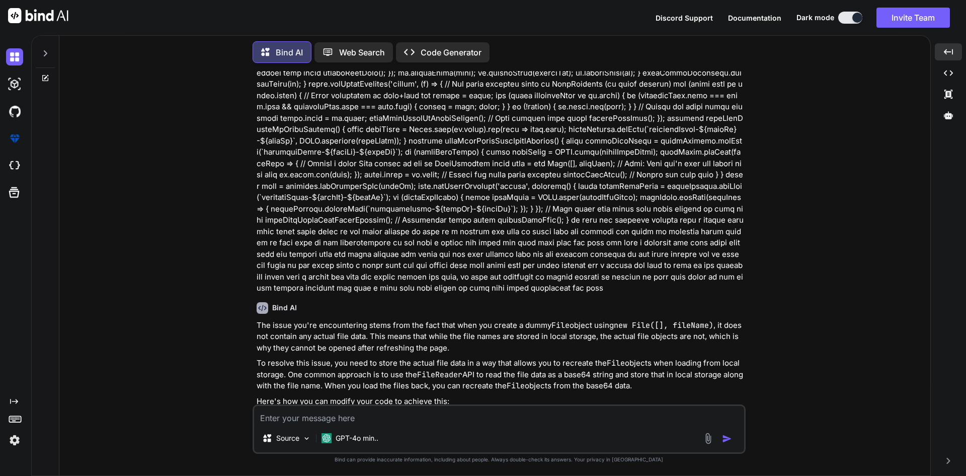
scroll to position [201, 0]
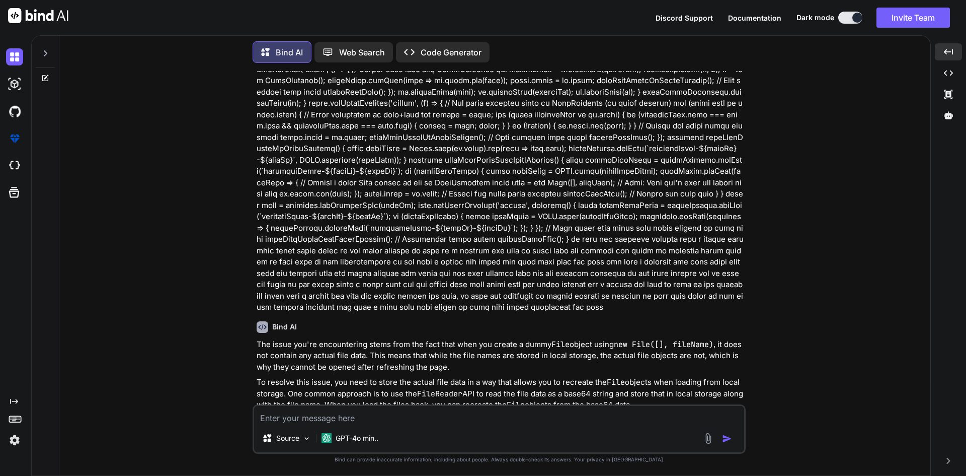
drag, startPoint x: 479, startPoint y: 229, endPoint x: 488, endPoint y: 297, distance: 68.0
click at [488, 297] on p at bounding box center [500, 103] width 487 height 419
copy p "so this the function through this i upload multiple files which store in the lo…"
